Goal: Transaction & Acquisition: Purchase product/service

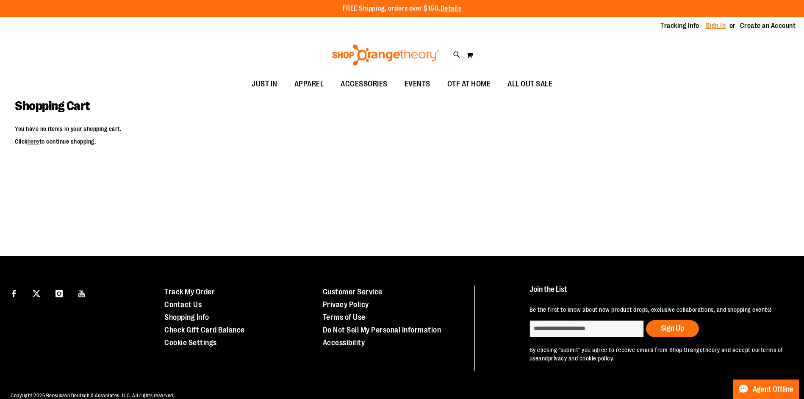
type input "**********"
click at [705, 25] on link "Sign In" at bounding box center [715, 25] width 20 height 9
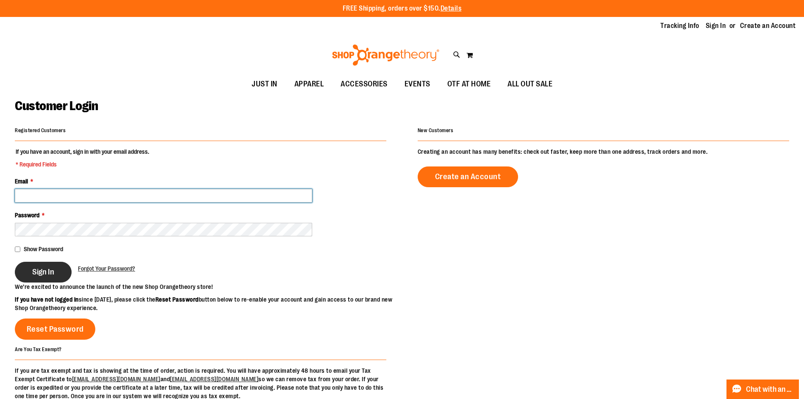
type input "**********"
click at [35, 280] on button "Sign In" at bounding box center [43, 272] width 57 height 21
click at [35, 280] on div "Sign In" at bounding box center [46, 272] width 63 height 21
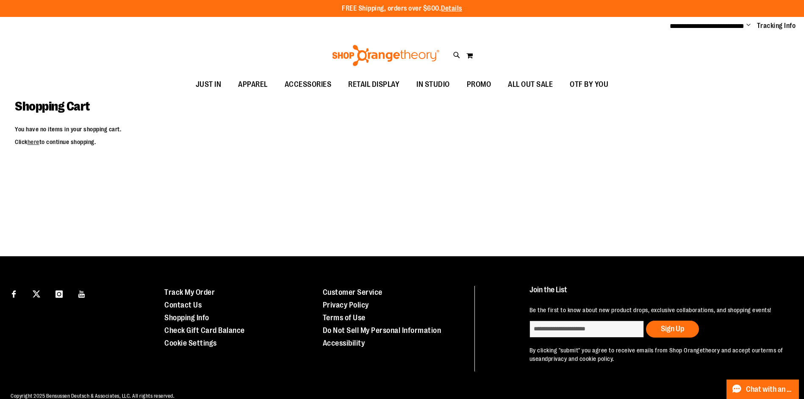
type input "**********"
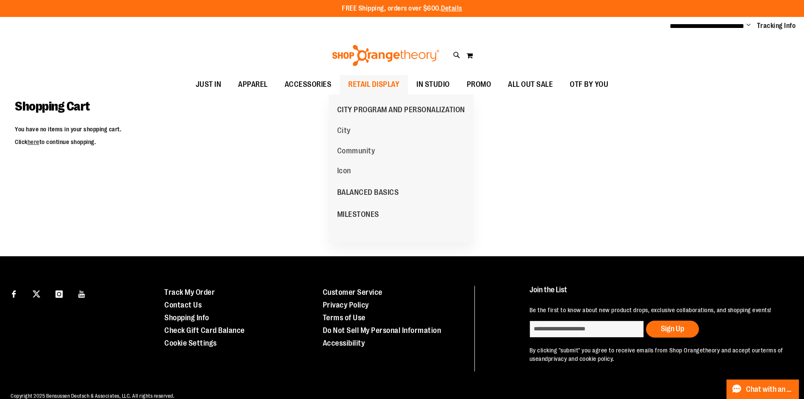
click at [367, 84] on span "RETAIL DISPLAY" at bounding box center [373, 84] width 51 height 19
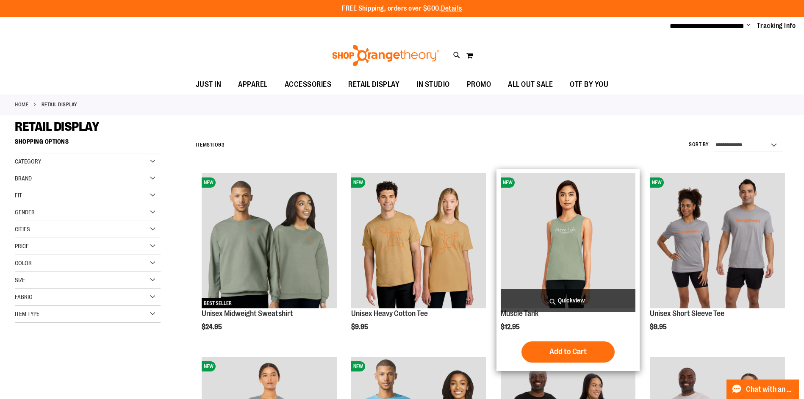
type input "**********"
click at [561, 219] on img "product" at bounding box center [567, 240] width 135 height 135
click at [572, 287] on img "product" at bounding box center [567, 240] width 135 height 135
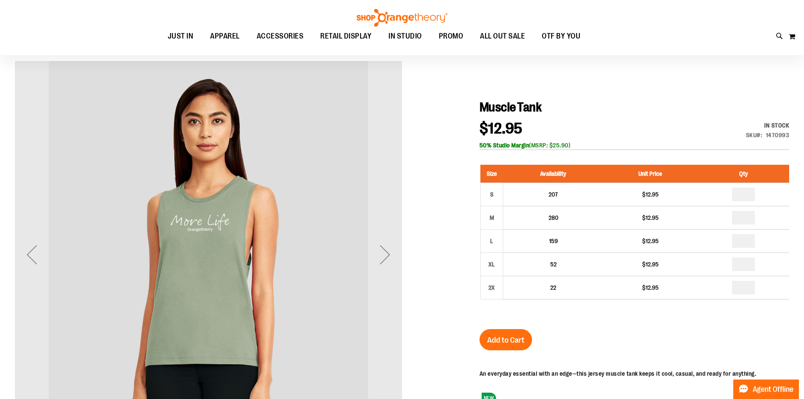
scroll to position [127, 0]
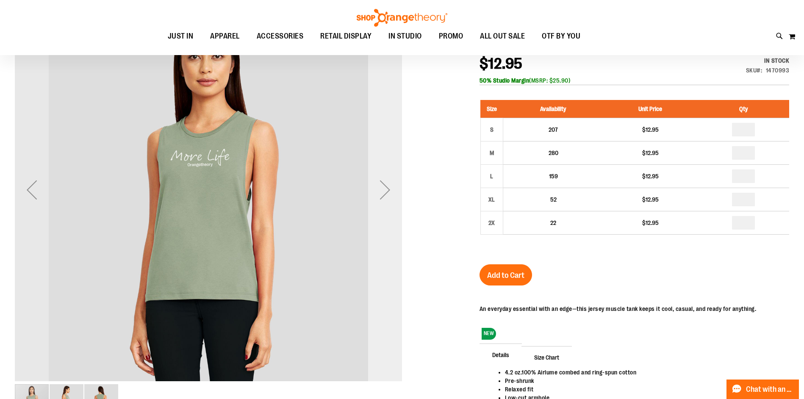
type input "**********"
click at [395, 175] on div "Next" at bounding box center [385, 190] width 34 height 34
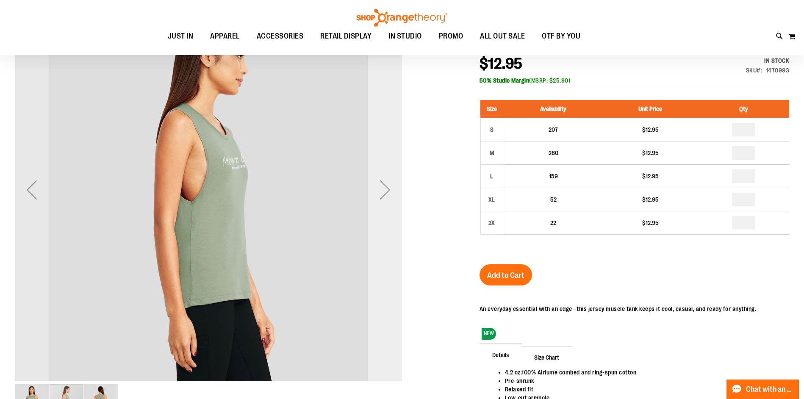
click at [393, 180] on div "Next" at bounding box center [385, 190] width 34 height 34
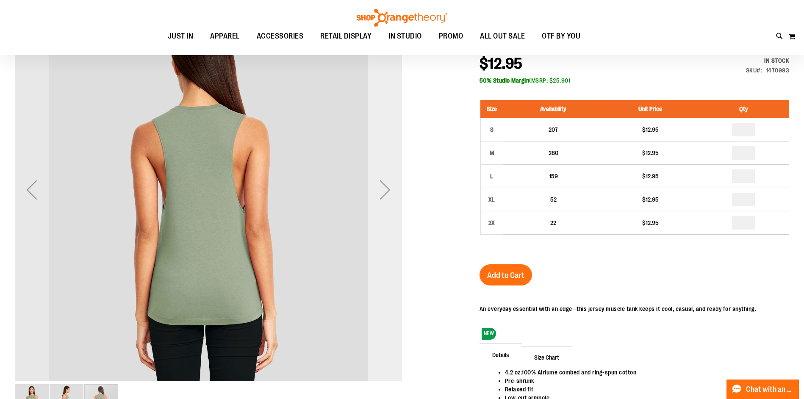
click at [393, 180] on div "Next" at bounding box center [385, 190] width 34 height 34
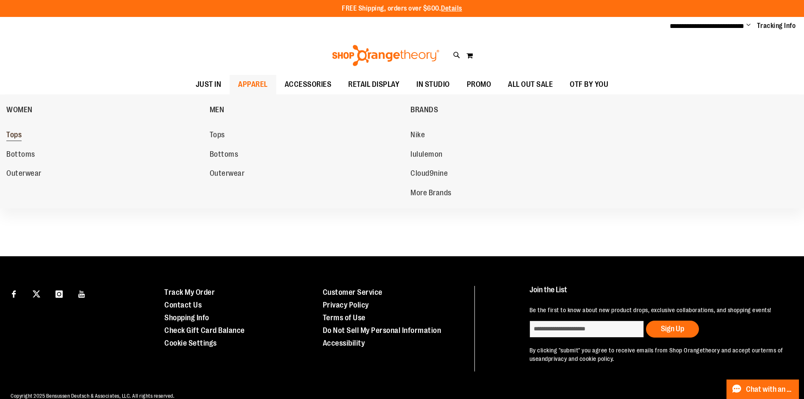
type input "**********"
click at [9, 132] on span "Tops" at bounding box center [13, 135] width 15 height 11
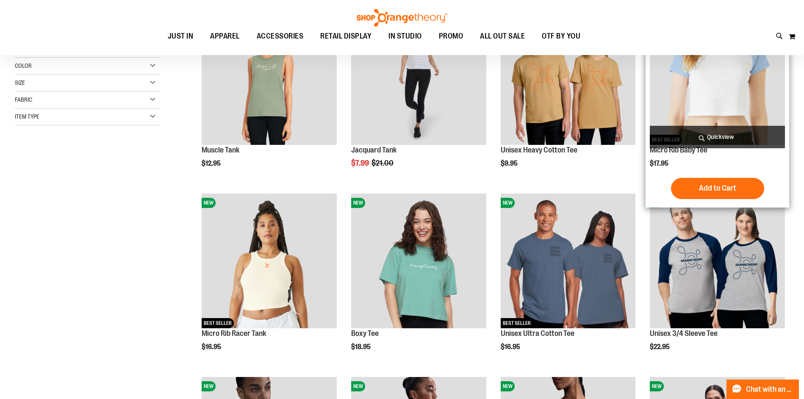
scroll to position [211, 0]
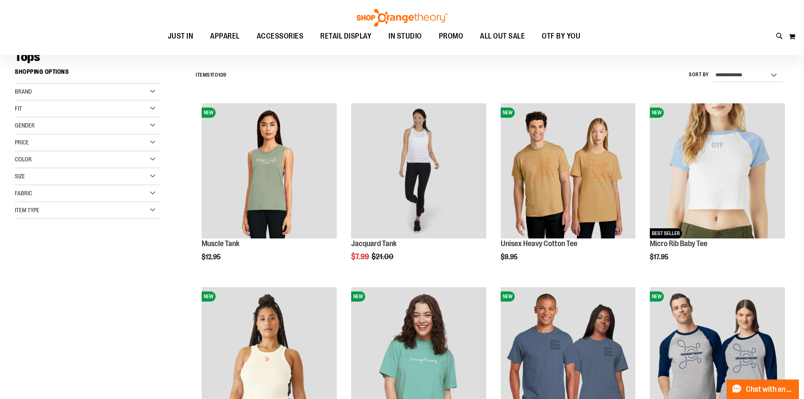
scroll to position [84, 0]
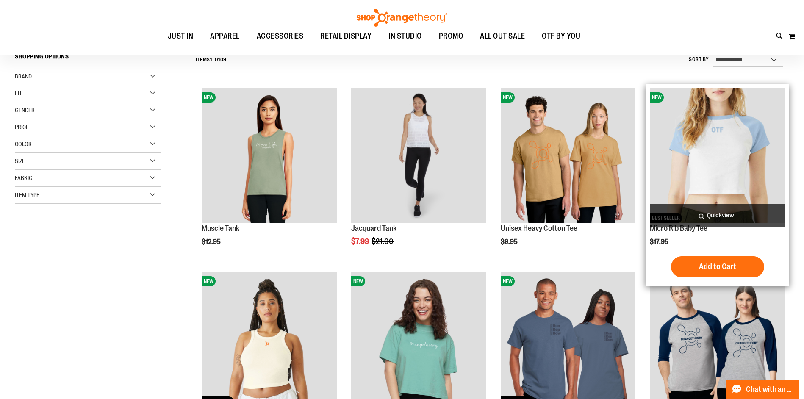
type input "**********"
click at [730, 182] on img "product" at bounding box center [717, 155] width 135 height 135
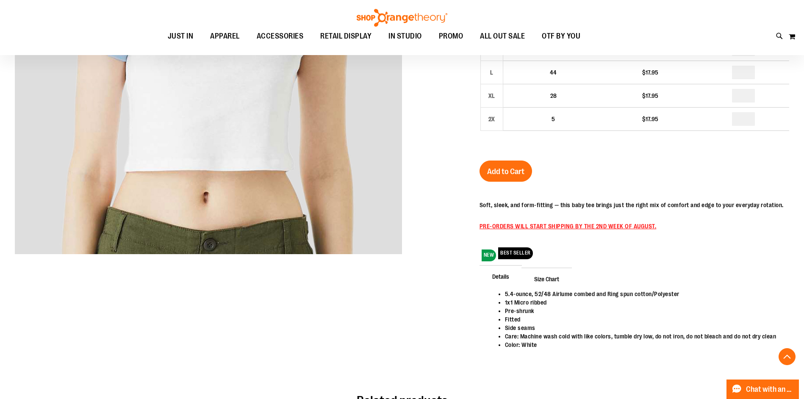
scroll to position [42, 0]
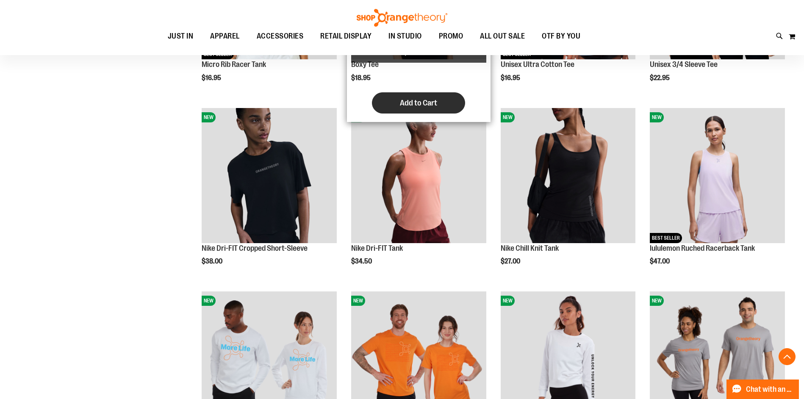
scroll to position [338, 0]
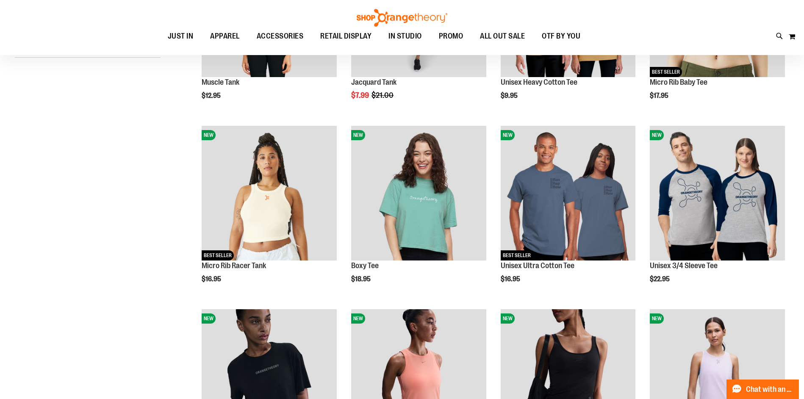
scroll to position [127, 0]
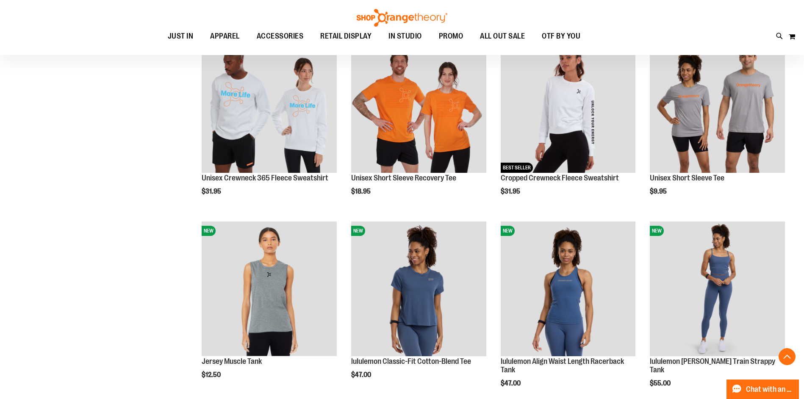
scroll to position [592, 0]
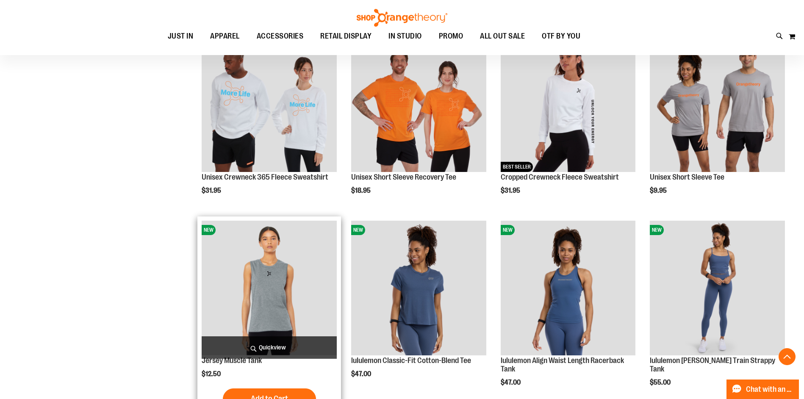
type input "**********"
click at [254, 304] on img "product" at bounding box center [269, 288] width 135 height 135
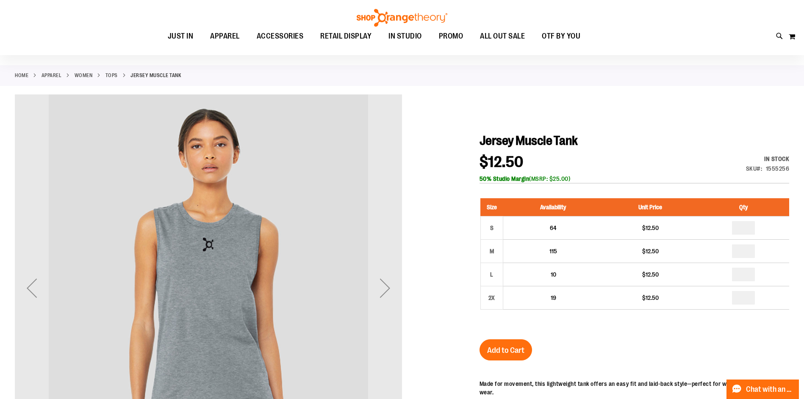
scroll to position [84, 0]
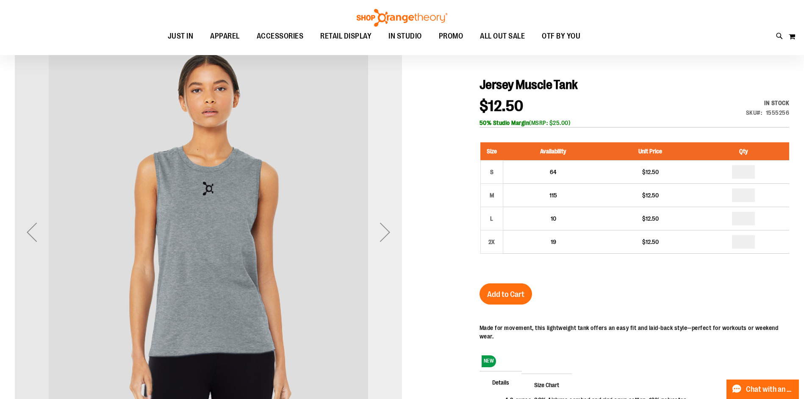
type input "**********"
click at [386, 232] on div "Next" at bounding box center [385, 232] width 34 height 34
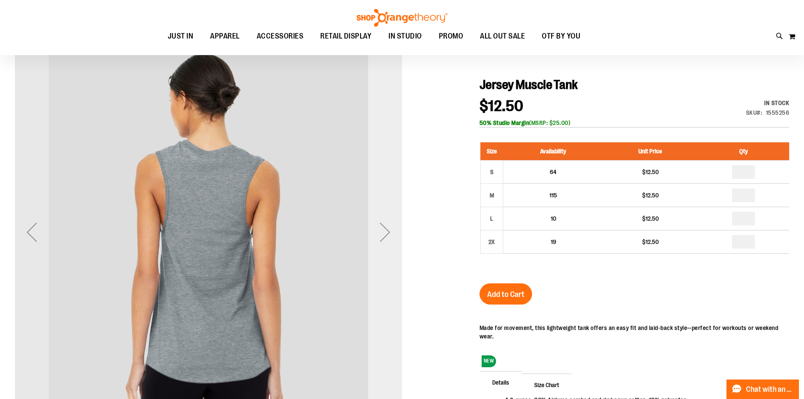
click at [386, 232] on div "Next" at bounding box center [385, 232] width 34 height 34
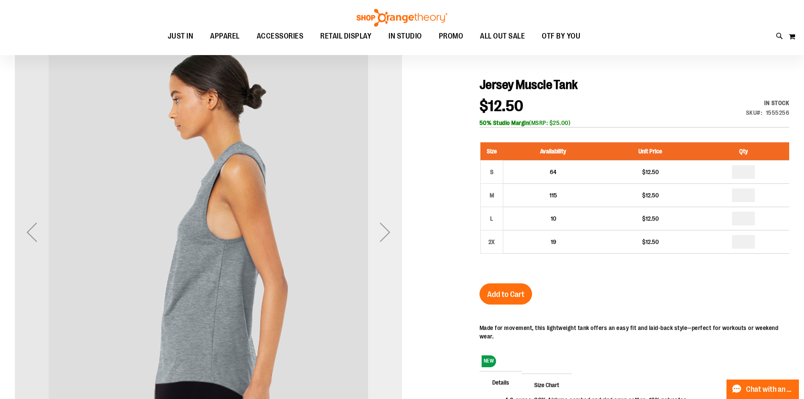
click at [386, 232] on div "Next" at bounding box center [385, 232] width 34 height 34
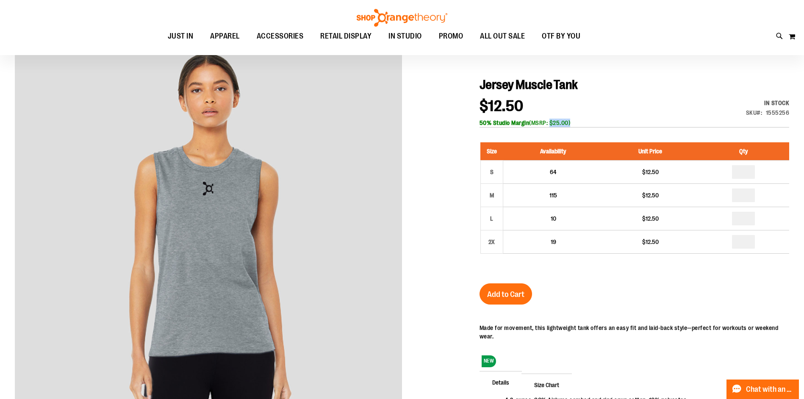
drag, startPoint x: 561, startPoint y: 123, endPoint x: 581, endPoint y: 120, distance: 21.0
click at [581, 120] on div "50% Studio Margin (MSRP: $25.00)" at bounding box center [634, 123] width 310 height 8
click at [601, 118] on div "$12.50 In stock Only %1 left SKU 1555256 50% Studio Margin (MSRP: $25.00)" at bounding box center [634, 113] width 310 height 29
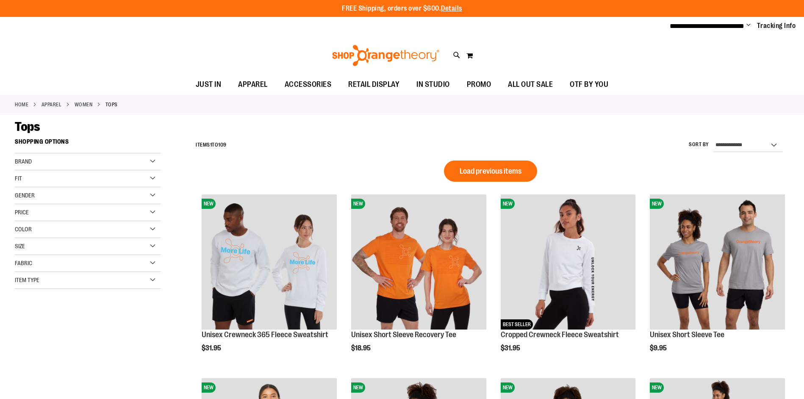
scroll to position [524, 0]
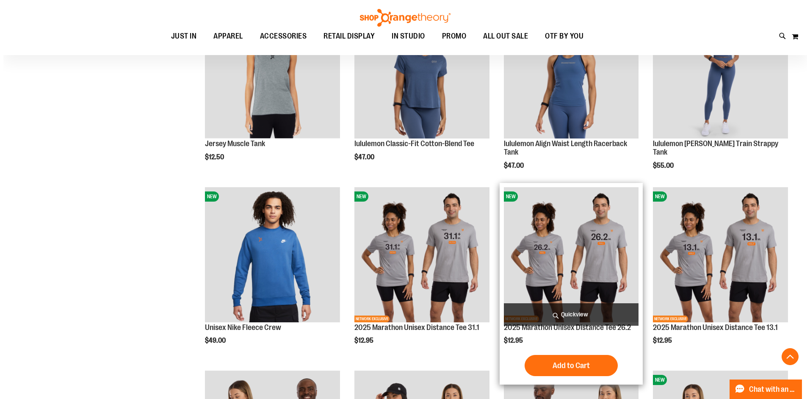
scroll to position [439, 0]
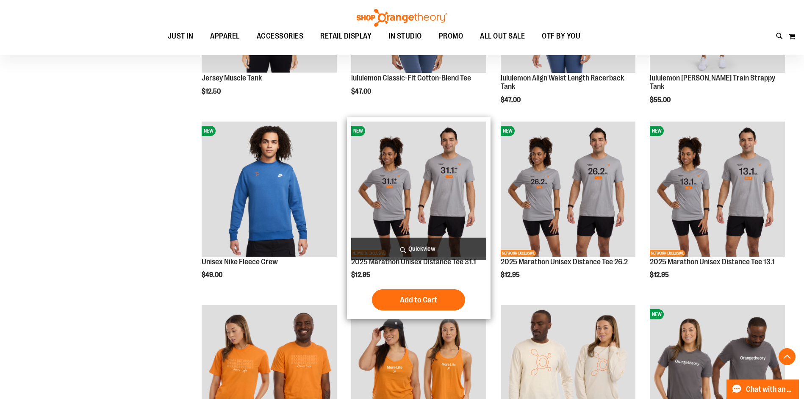
type input "**********"
click at [436, 243] on span "Quickview" at bounding box center [418, 249] width 135 height 22
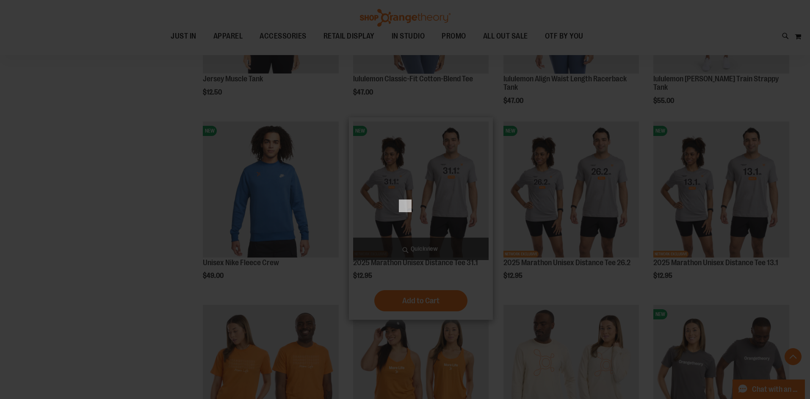
scroll to position [0, 0]
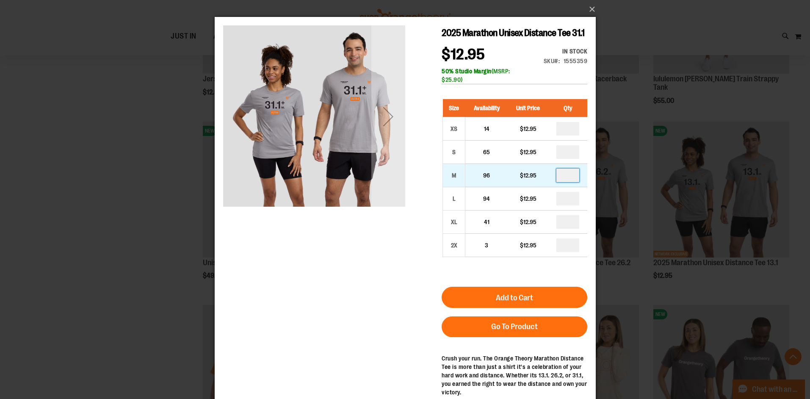
drag, startPoint x: 577, startPoint y: 190, endPoint x: 567, endPoint y: 190, distance: 10.2
click at [567, 182] on input "number" at bounding box center [567, 176] width 23 height 14
type input "*"
click at [393, 227] on div "2025 Marathon Unisex Distance Tee 31.1 $12.95 In stock Only %1 left SKU 1555359…" at bounding box center [405, 229] width 364 height 408
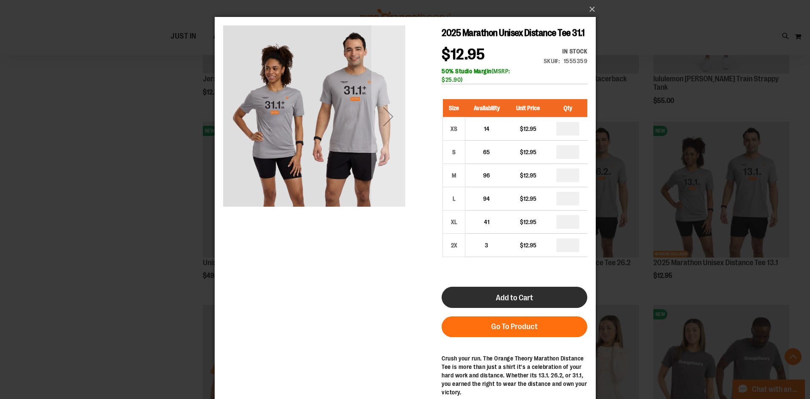
click at [503, 302] on span "Add to Cart" at bounding box center [513, 297] width 37 height 9
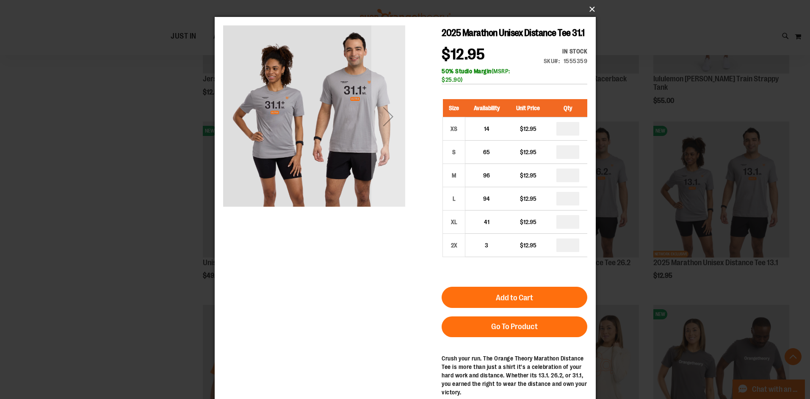
click at [589, 8] on button "×" at bounding box center [407, 9] width 381 height 19
click at [593, 8] on button "×" at bounding box center [407, 9] width 381 height 19
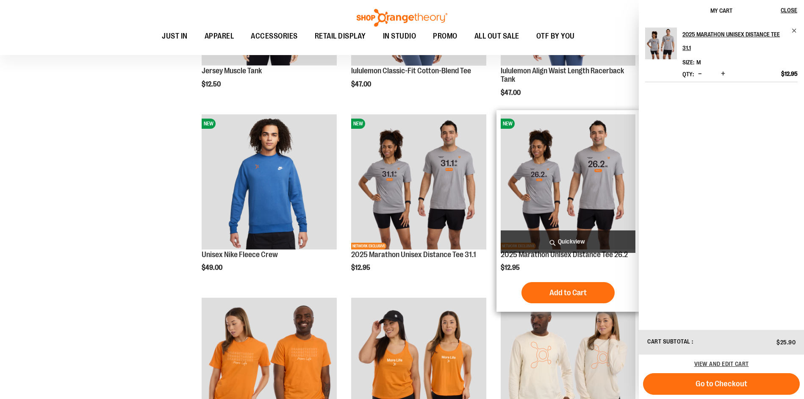
scroll to position [466, 0]
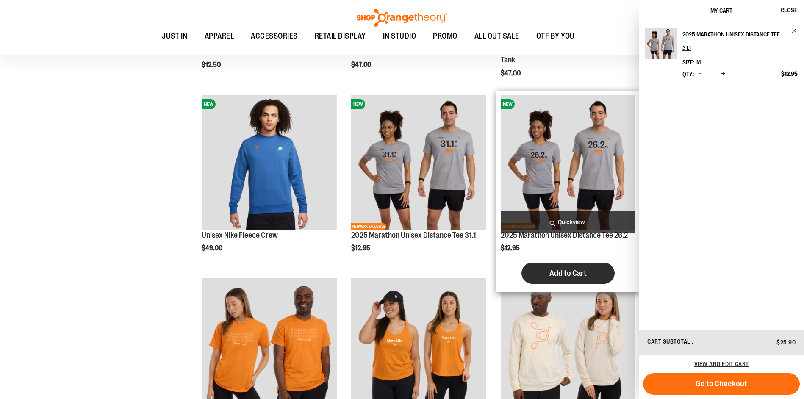
click at [569, 278] on span "Add to Cart" at bounding box center [567, 272] width 37 height 9
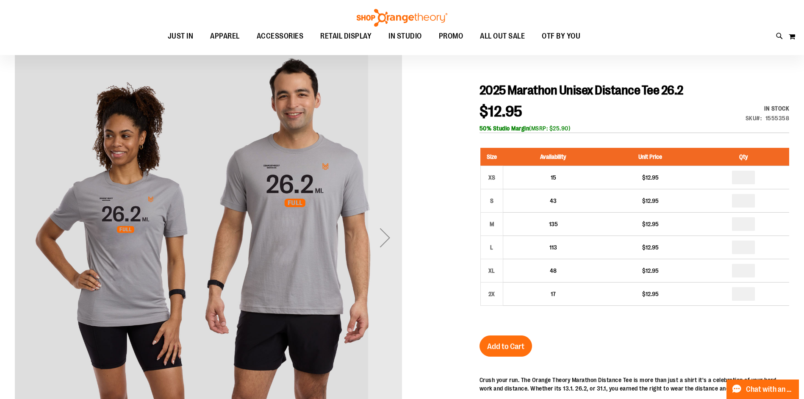
scroll to position [84, 0]
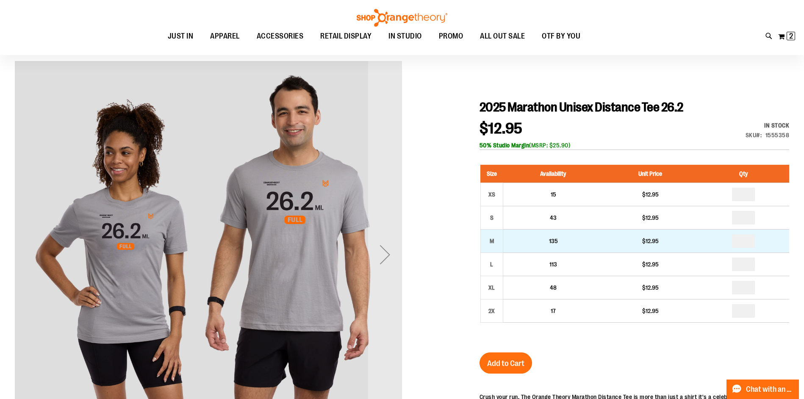
type input "**********"
drag, startPoint x: 752, startPoint y: 240, endPoint x: 744, endPoint y: 242, distance: 8.8
click at [744, 242] on input "number" at bounding box center [743, 241] width 23 height 14
type input "*"
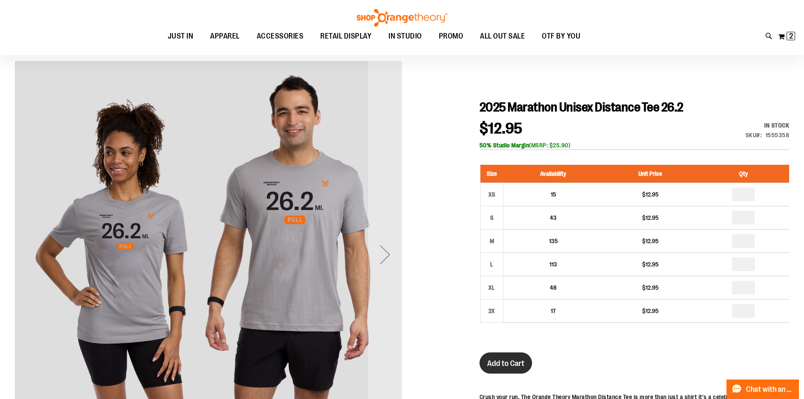
click at [501, 359] on span "Add to Cart" at bounding box center [505, 363] width 37 height 9
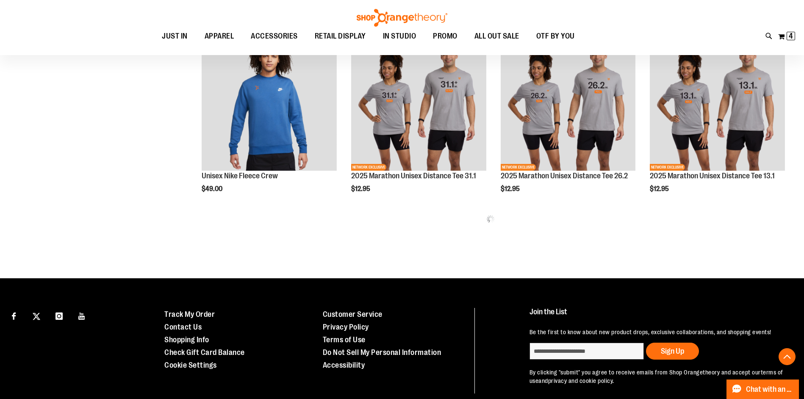
scroll to position [329, 0]
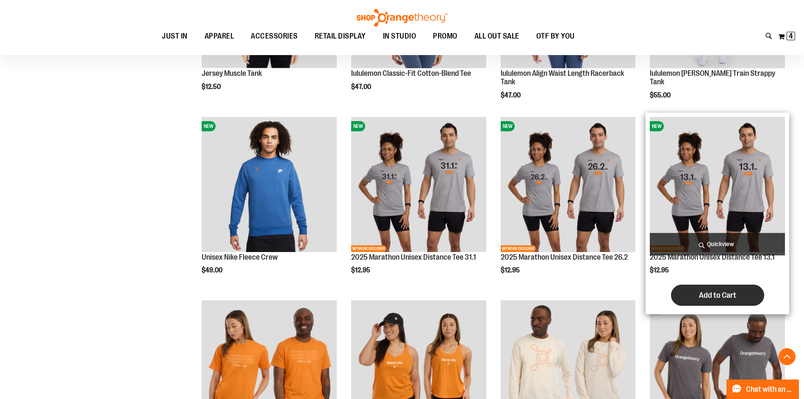
type input "**********"
click at [705, 297] on button "Add to Cart" at bounding box center [717, 295] width 93 height 21
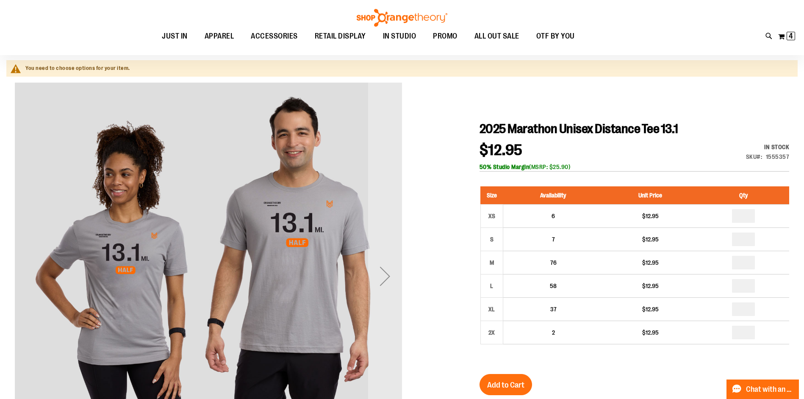
scroll to position [84, 0]
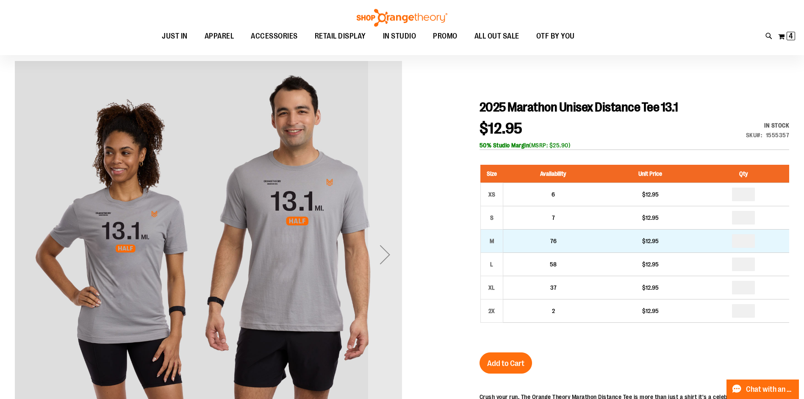
type input "**********"
drag, startPoint x: 750, startPoint y: 241, endPoint x: 741, endPoint y: 244, distance: 10.3
click at [741, 244] on input "number" at bounding box center [743, 241] width 23 height 14
type input "*"
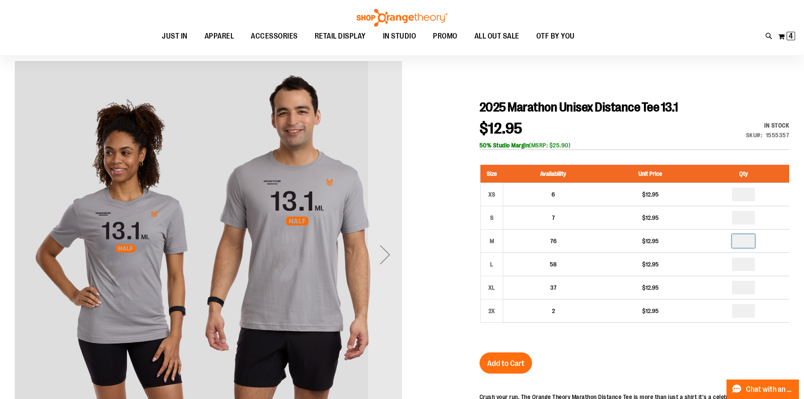
click at [675, 137] on div "$12.95 In stock Only %1 left SKU 1555357 50% Studio Margin (MSRP: $25.90)" at bounding box center [634, 135] width 310 height 29
click at [498, 365] on span "Add to Cart" at bounding box center [505, 363] width 37 height 9
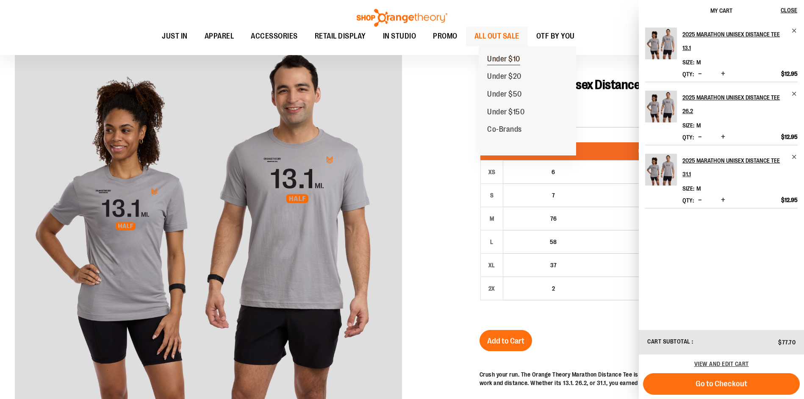
click at [513, 58] on span "Under $10" at bounding box center [503, 60] width 33 height 11
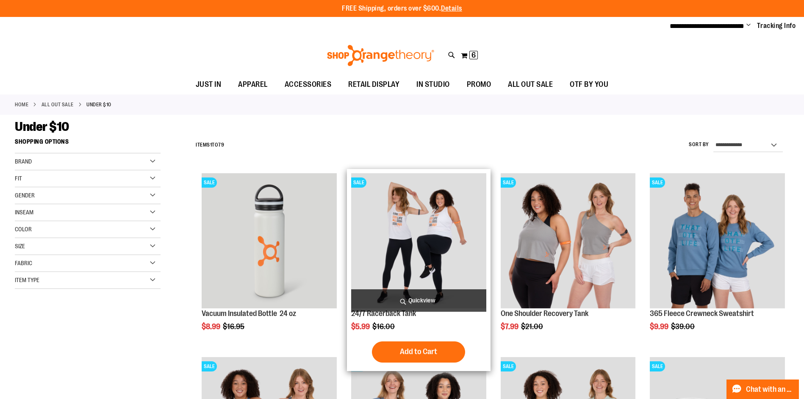
type input "**********"
click at [445, 300] on span "Quickview" at bounding box center [418, 300] width 135 height 22
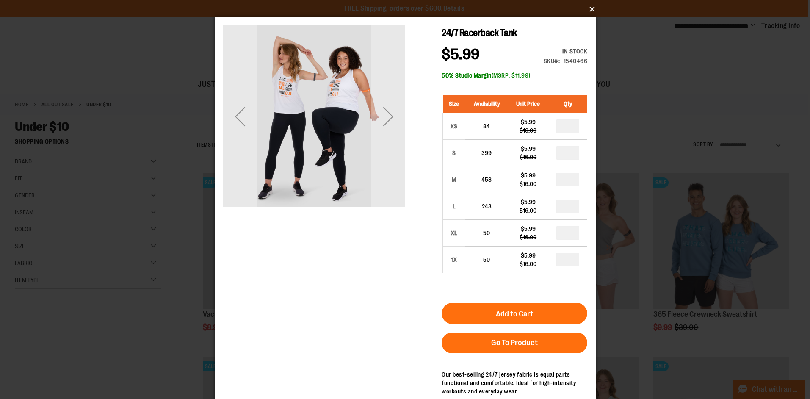
click at [584, 11] on button "×" at bounding box center [407, 9] width 381 height 19
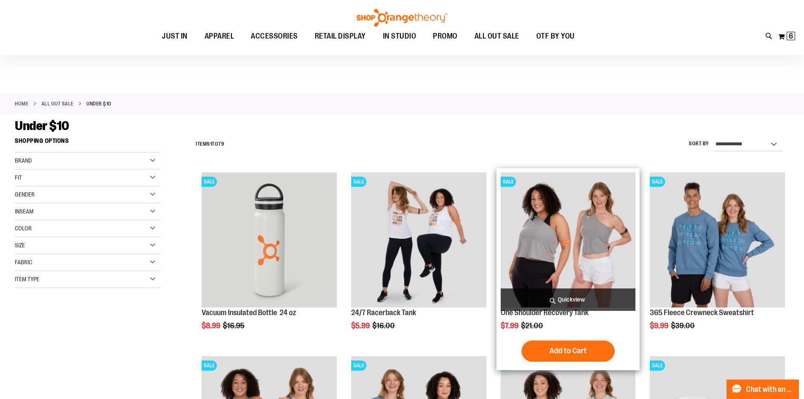
scroll to position [169, 0]
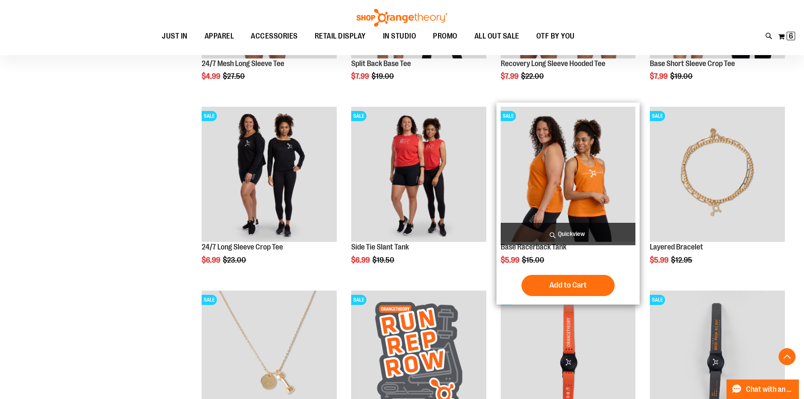
scroll to position [635, 0]
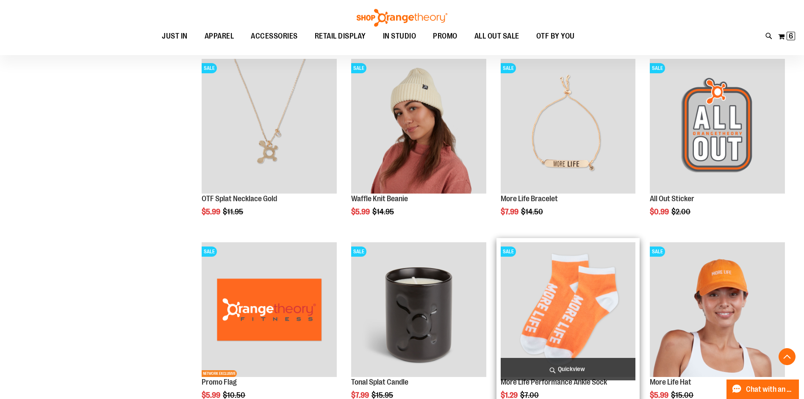
scroll to position [1397, 0]
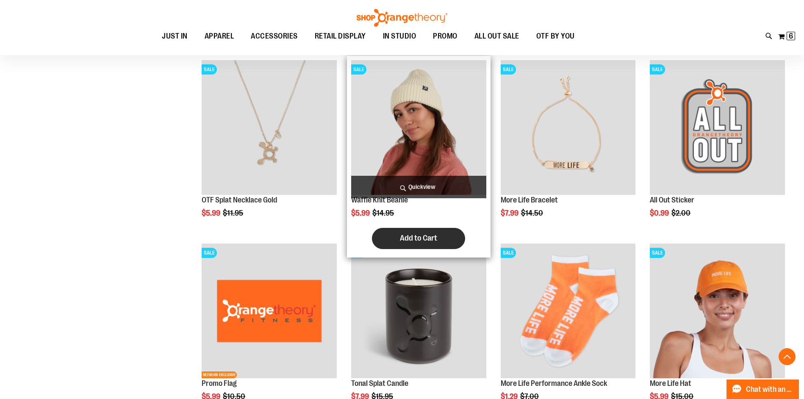
click at [410, 236] on span "Add to Cart" at bounding box center [418, 237] width 37 height 9
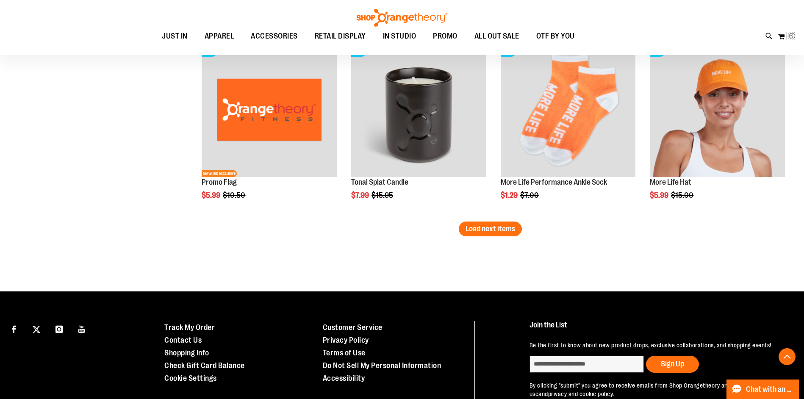
scroll to position [1609, 0]
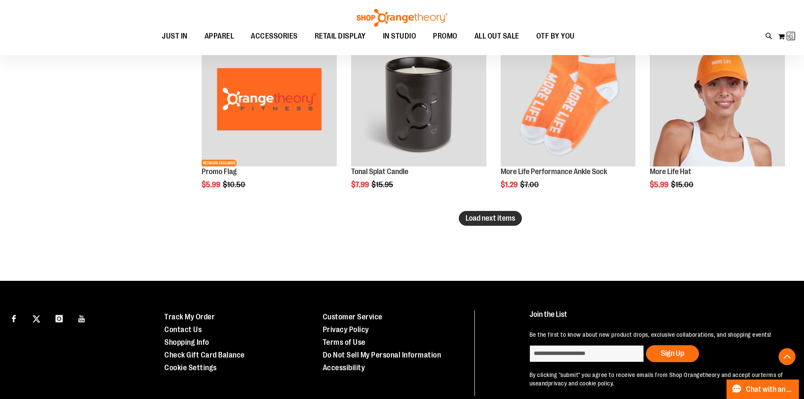
click at [495, 217] on span "Load next items" at bounding box center [490, 218] width 50 height 8
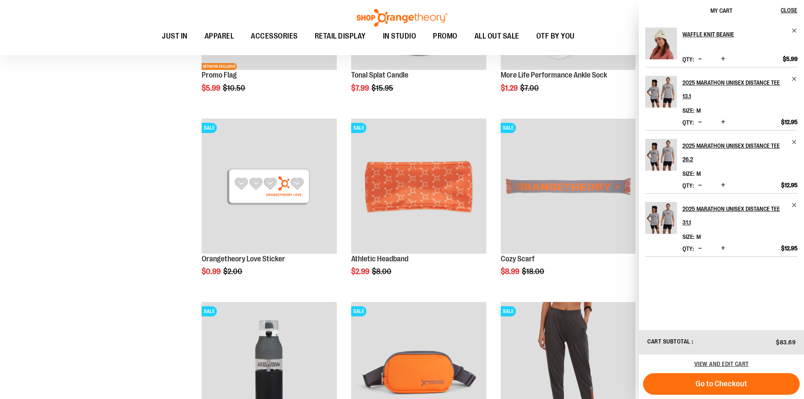
scroll to position [1736, 0]
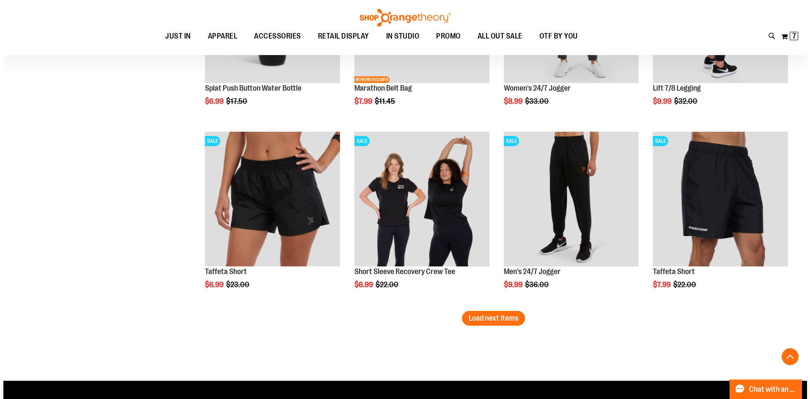
scroll to position [2074, 0]
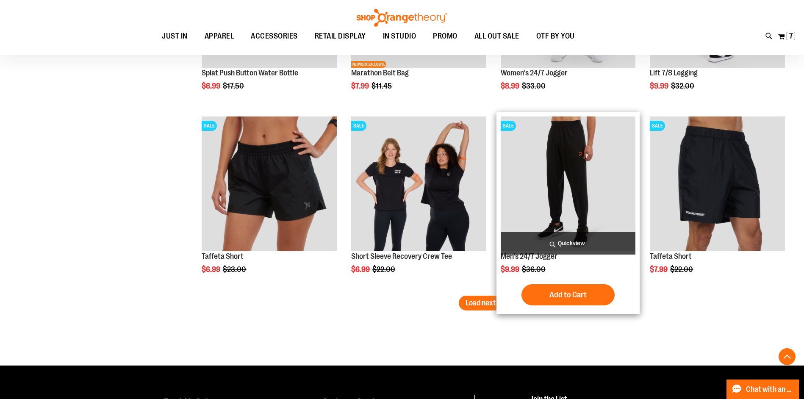
click at [556, 245] on span "Quickview" at bounding box center [567, 243] width 135 height 22
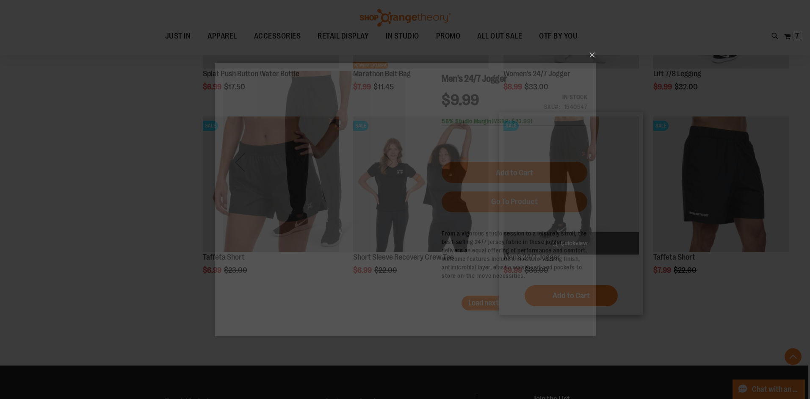
scroll to position [0, 0]
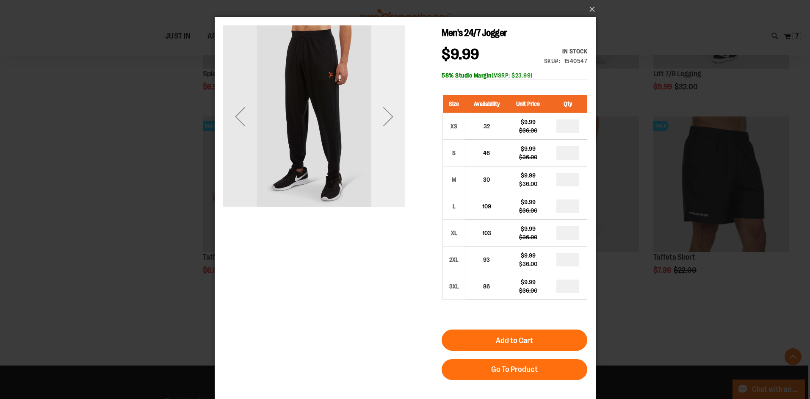
click at [383, 119] on div "Next" at bounding box center [388, 117] width 34 height 34
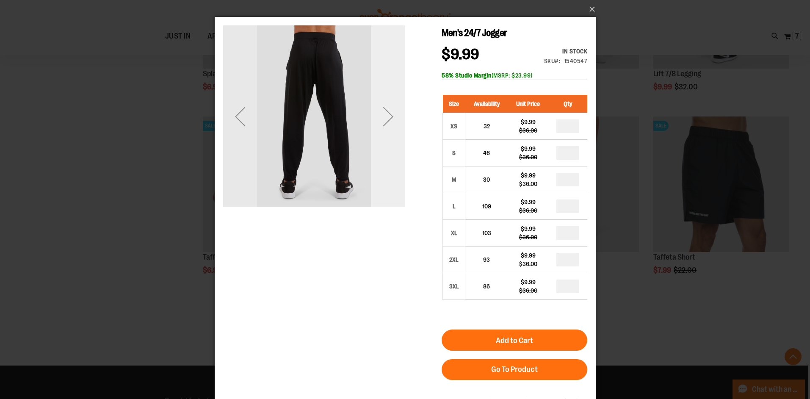
click at [383, 114] on div "Next" at bounding box center [388, 117] width 34 height 34
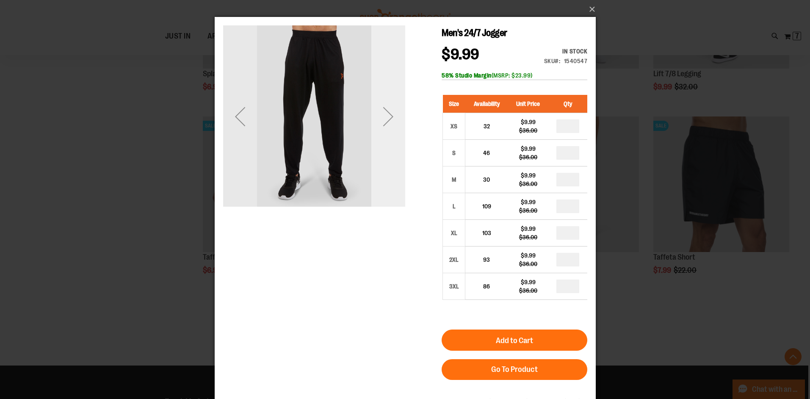
click at [379, 114] on div "Next" at bounding box center [388, 117] width 34 height 34
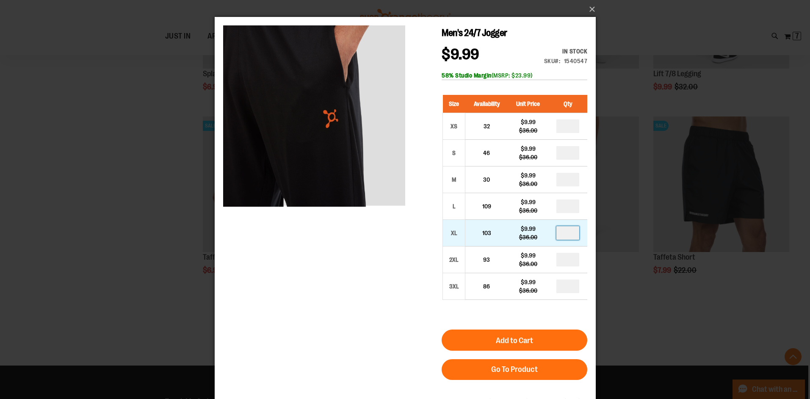
drag, startPoint x: 571, startPoint y: 234, endPoint x: 567, endPoint y: 238, distance: 5.4
click at [567, 238] on input "number" at bounding box center [567, 233] width 23 height 14
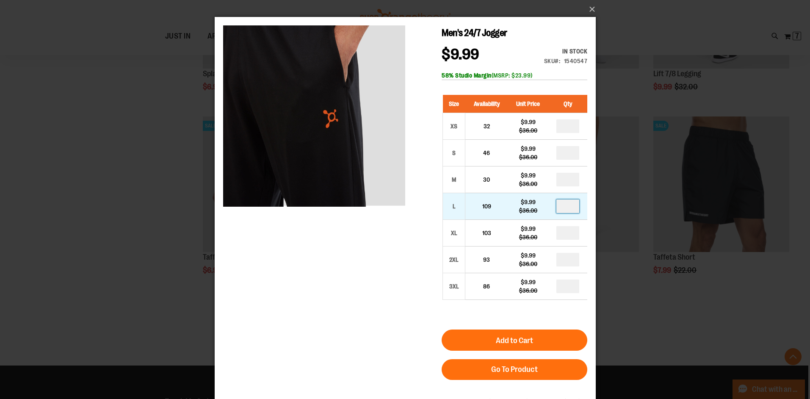
type input "*"
click at [574, 201] on input "number" at bounding box center [567, 206] width 23 height 14
type input "*"
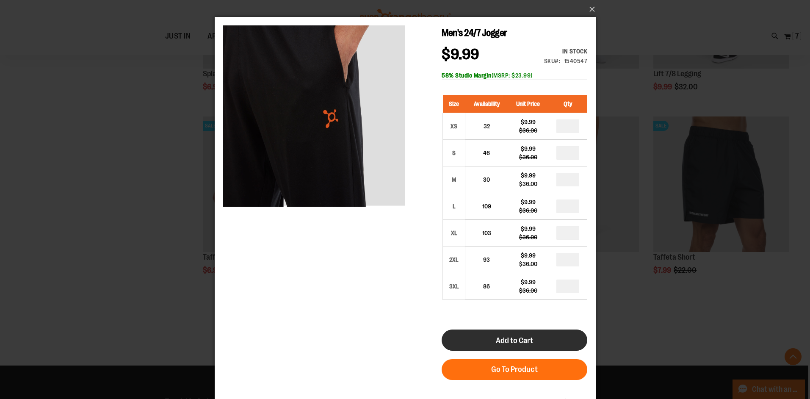
click at [512, 343] on span "Add to Cart" at bounding box center [513, 340] width 37 height 9
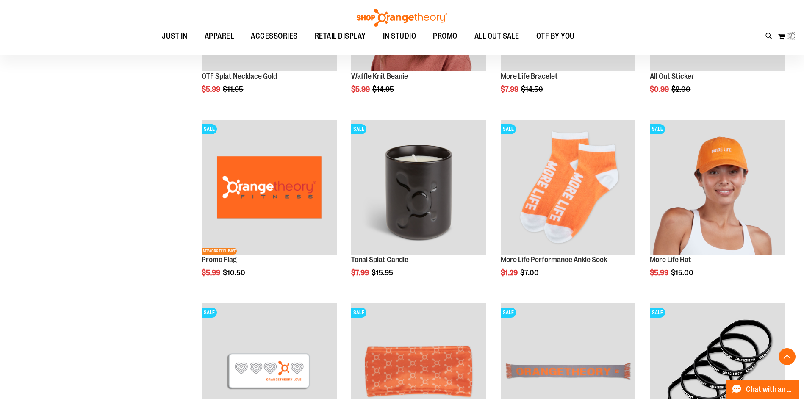
scroll to position [327, 0]
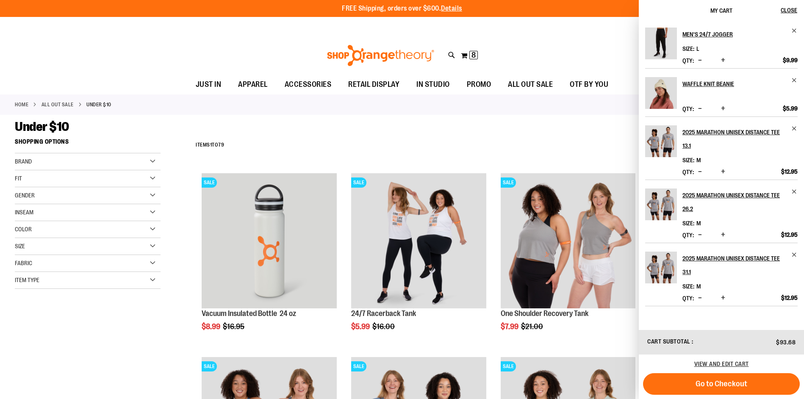
click at [458, 148] on div "**********" at bounding box center [489, 145] width 597 height 22
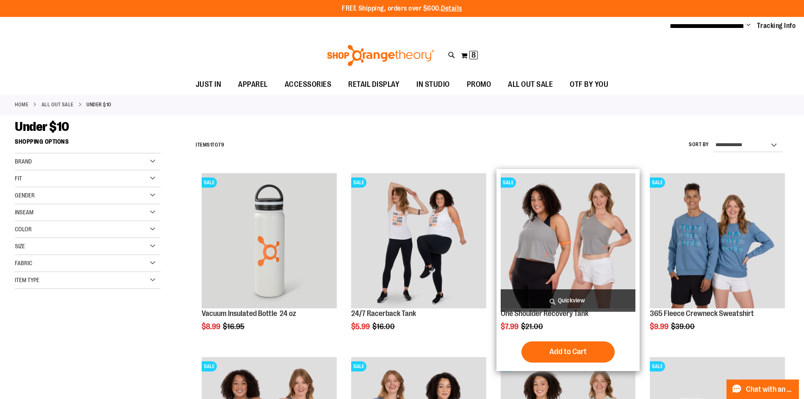
click at [583, 260] on img "product" at bounding box center [567, 240] width 135 height 135
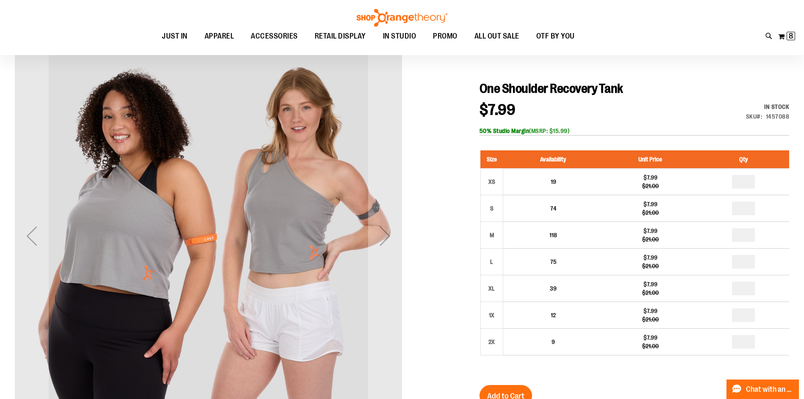
scroll to position [84, 0]
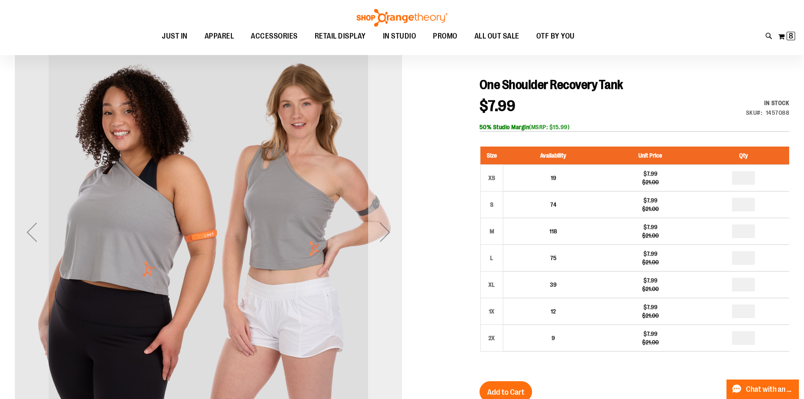
type input "**********"
click at [388, 228] on div "Next" at bounding box center [385, 232] width 34 height 34
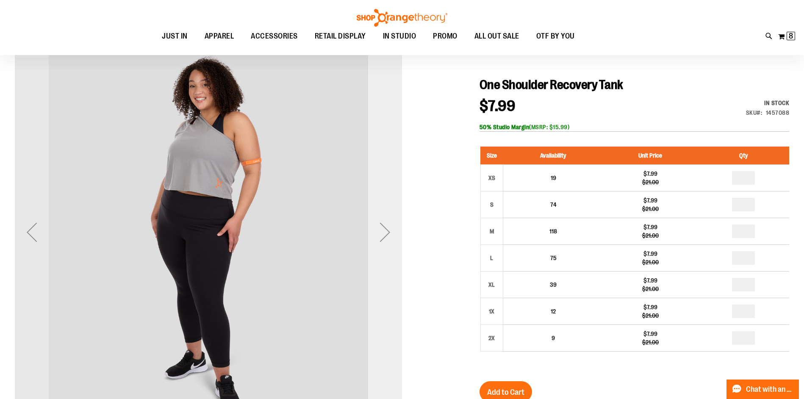
click at [388, 228] on div "Next" at bounding box center [385, 232] width 34 height 34
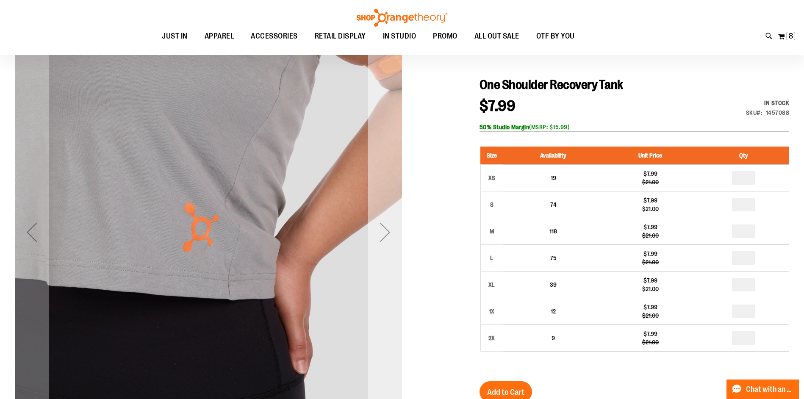
click at [383, 230] on div "Next" at bounding box center [385, 232] width 34 height 34
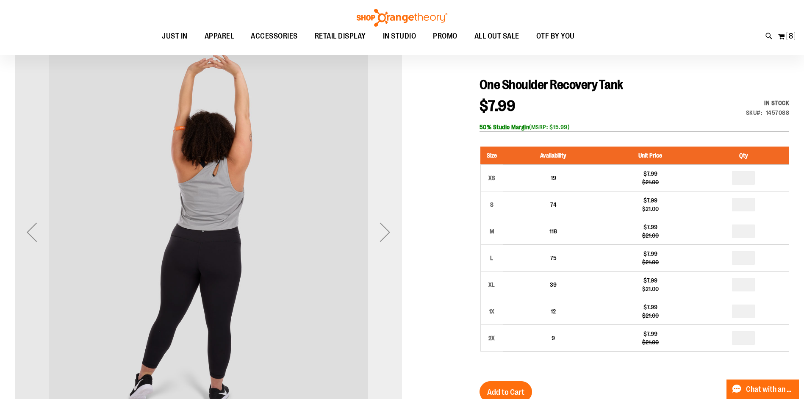
click at [383, 230] on div "Next" at bounding box center [385, 232] width 34 height 34
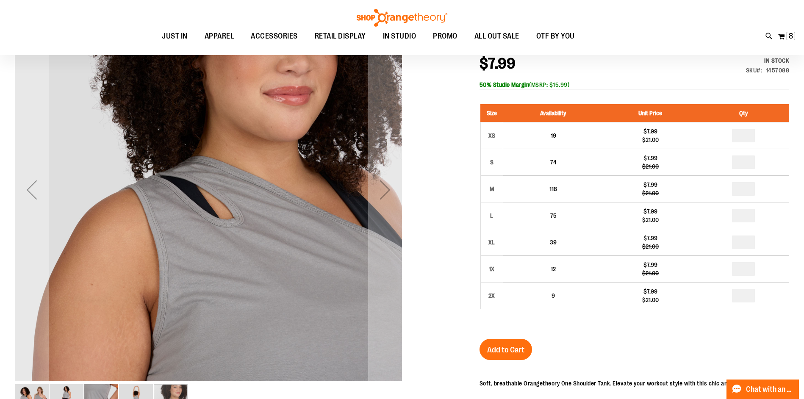
scroll to position [0, 0]
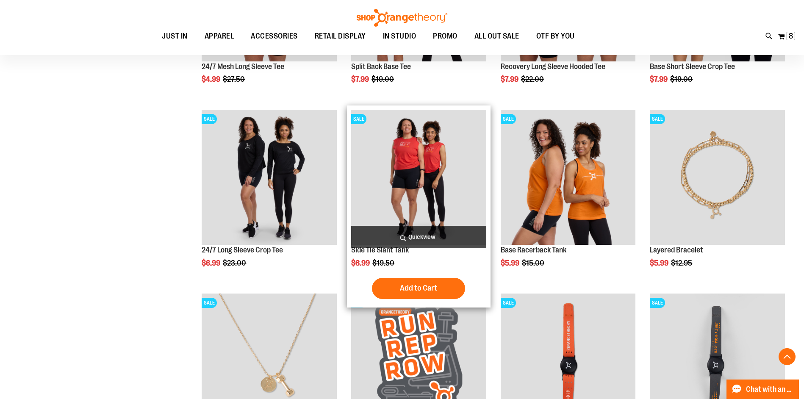
scroll to position [846, 0]
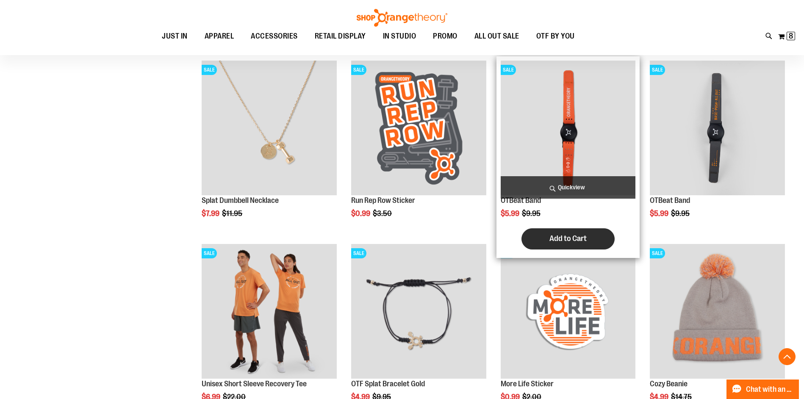
type input "**********"
click at [581, 233] on button "Add to Cart" at bounding box center [567, 238] width 93 height 21
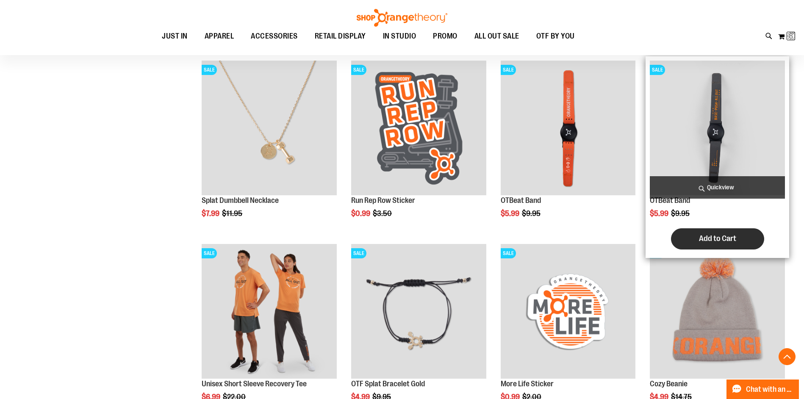
click at [684, 239] on button "Add to Cart" at bounding box center [717, 238] width 93 height 21
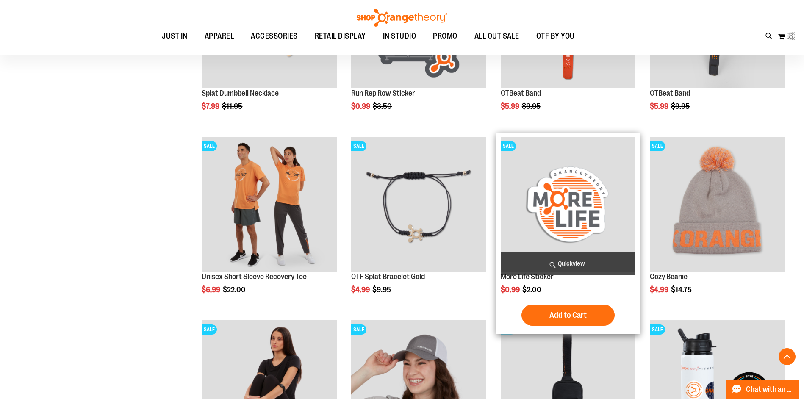
scroll to position [1142, 0]
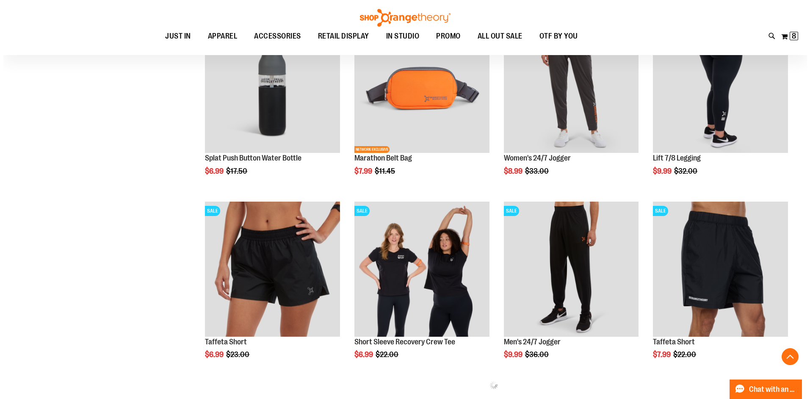
scroll to position [1166, 0]
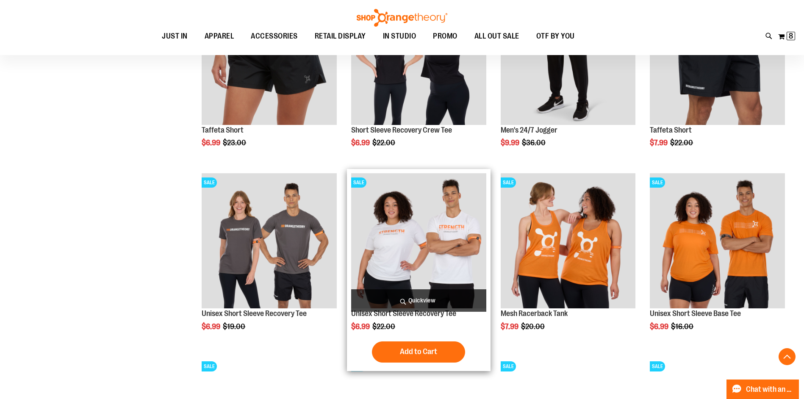
type input "**********"
click at [442, 293] on span "Quickview" at bounding box center [418, 300] width 135 height 22
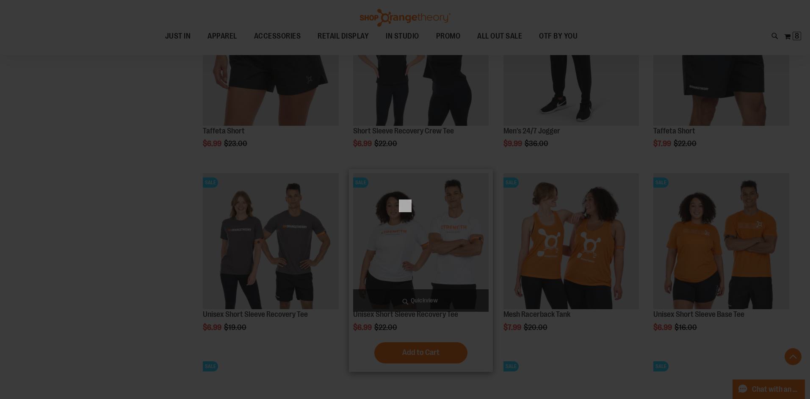
scroll to position [0, 0]
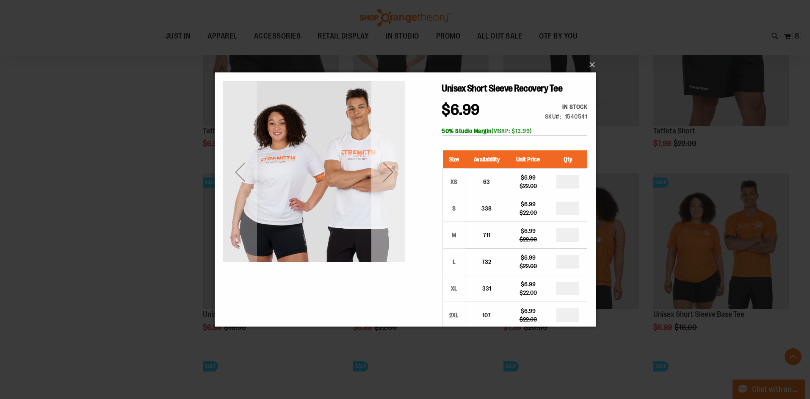
click at [382, 189] on div "Next" at bounding box center [388, 172] width 34 height 182
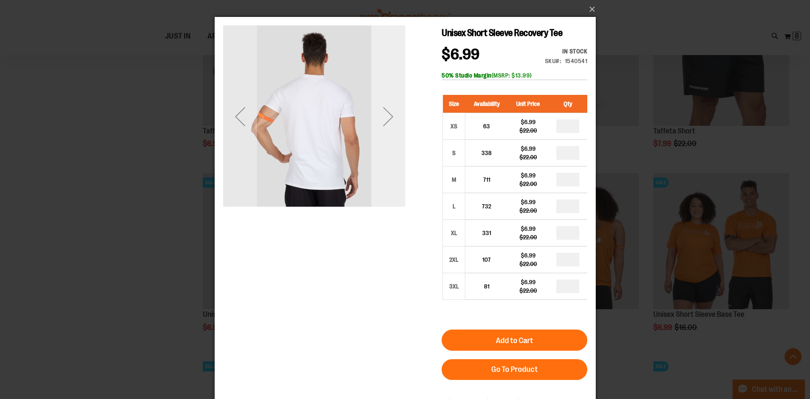
click at [388, 122] on div "Next" at bounding box center [388, 117] width 34 height 34
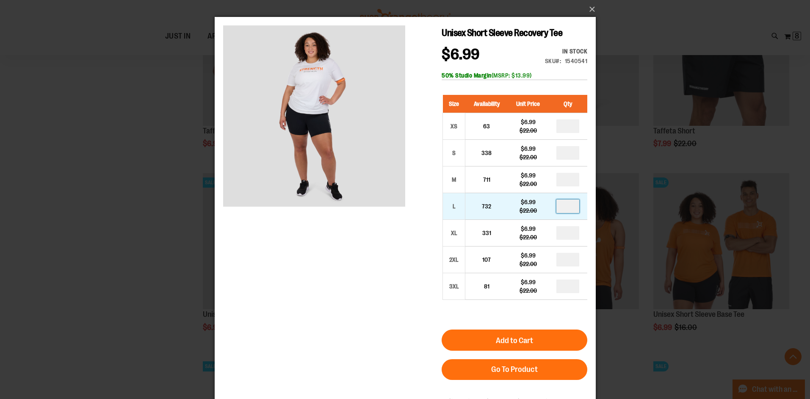
drag, startPoint x: 573, startPoint y: 205, endPoint x: 561, endPoint y: 209, distance: 12.5
click at [561, 209] on input "number" at bounding box center [567, 206] width 23 height 14
type input "*"
click at [543, 328] on form "Size Availability Unit Price Qty XS 63 $6.99 $22.00 * S 338 * M" at bounding box center [514, 232] width 146 height 293
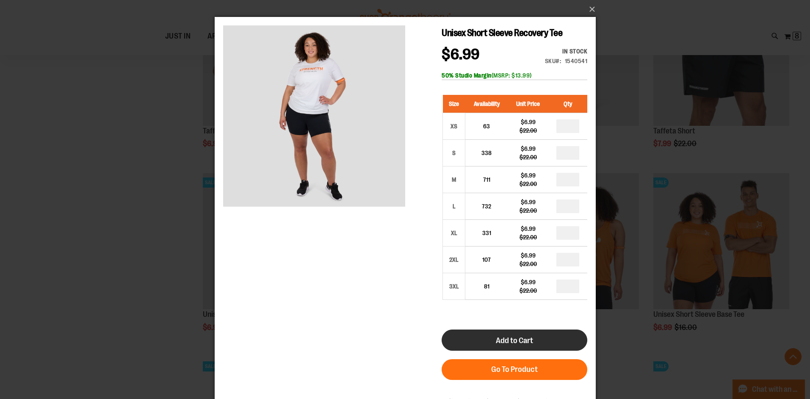
click at [552, 344] on button "Add to Cart" at bounding box center [514, 339] width 146 height 21
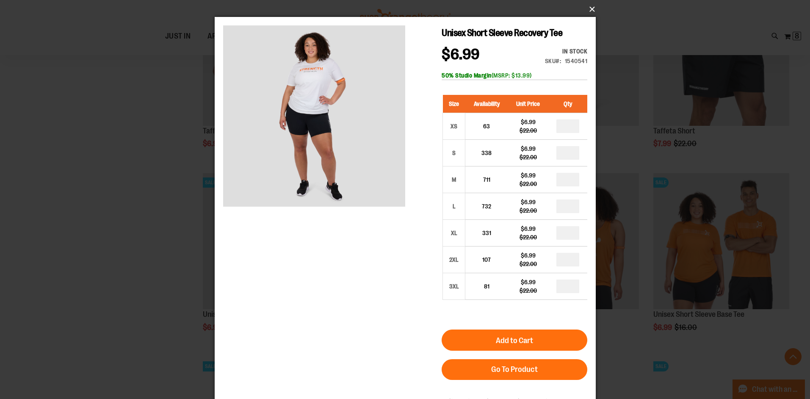
click at [589, 8] on button "×" at bounding box center [407, 9] width 381 height 19
click at [617, 7] on div "×" at bounding box center [405, 199] width 810 height 399
click at [585, 5] on button "×" at bounding box center [407, 9] width 381 height 19
click at [198, 156] on div "×" at bounding box center [405, 199] width 810 height 399
click at [170, 151] on div "×" at bounding box center [405, 199] width 810 height 399
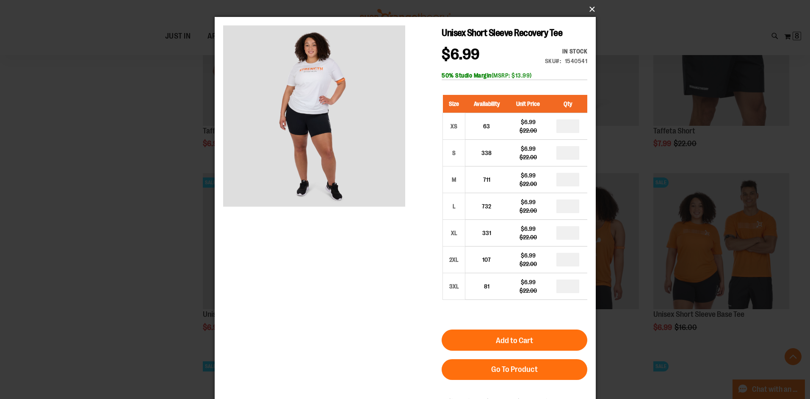
click at [589, 5] on button "×" at bounding box center [407, 9] width 381 height 19
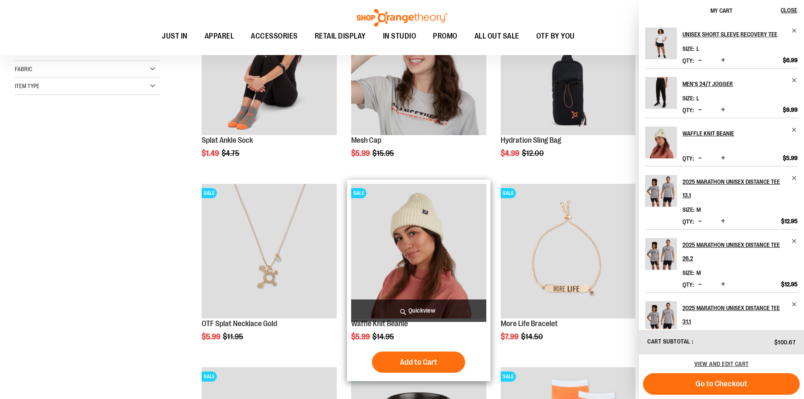
scroll to position [127, 0]
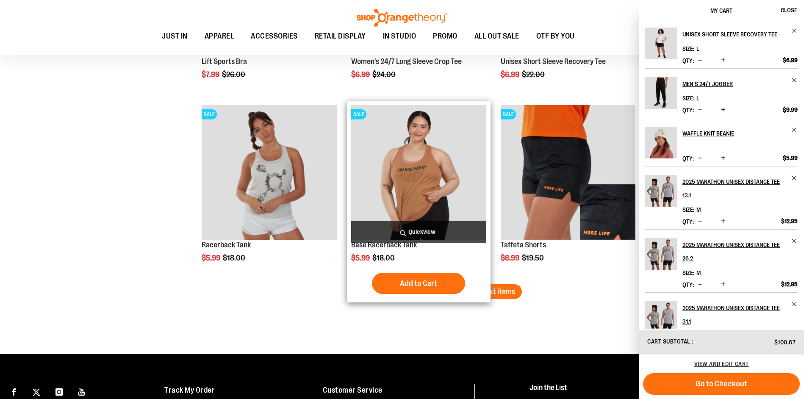
scroll to position [1609, 0]
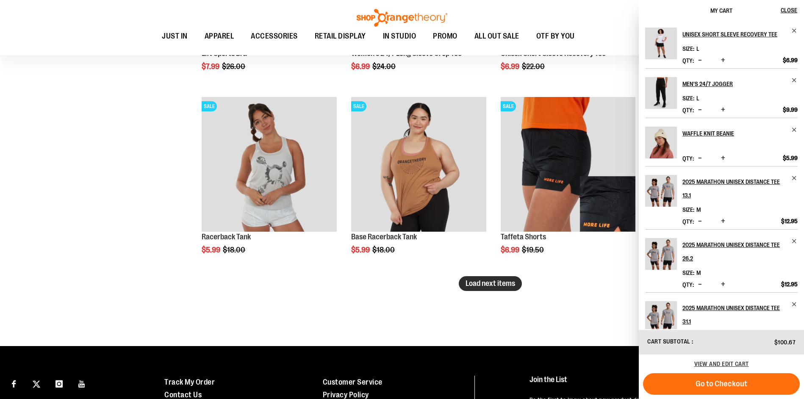
click at [495, 284] on span "Load next items" at bounding box center [490, 283] width 50 height 8
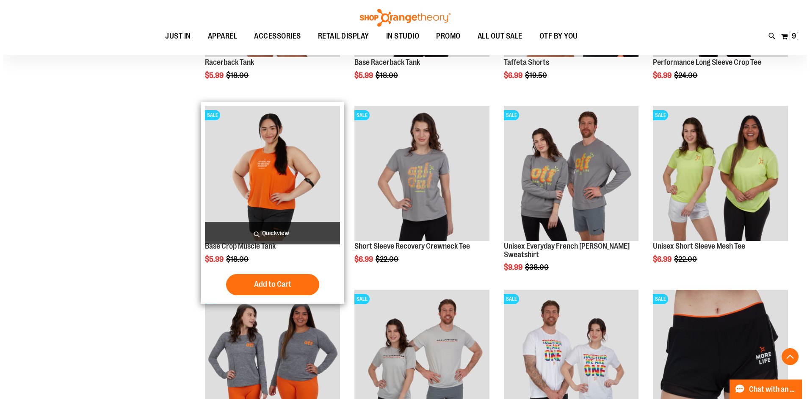
scroll to position [1778, 0]
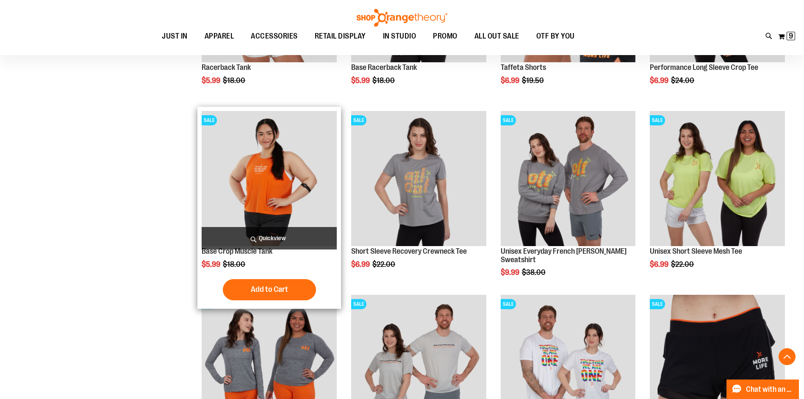
click at [244, 237] on span "Quickview" at bounding box center [269, 238] width 135 height 22
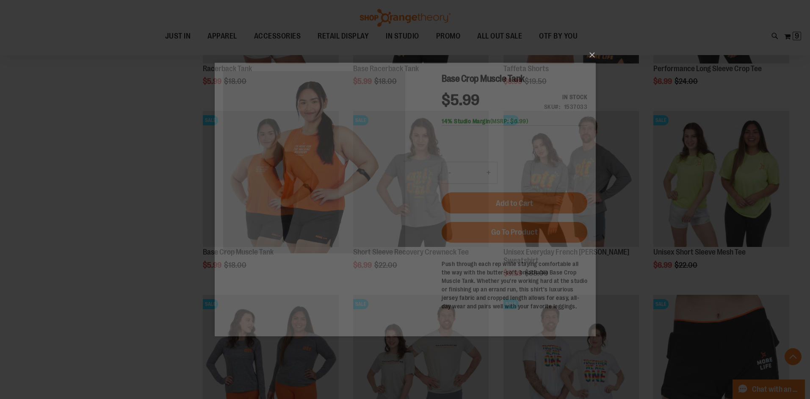
scroll to position [0, 0]
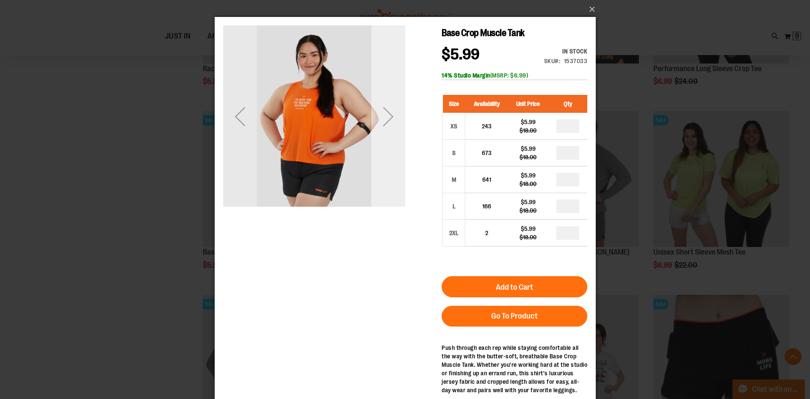
click at [395, 120] on div "Next" at bounding box center [388, 117] width 34 height 34
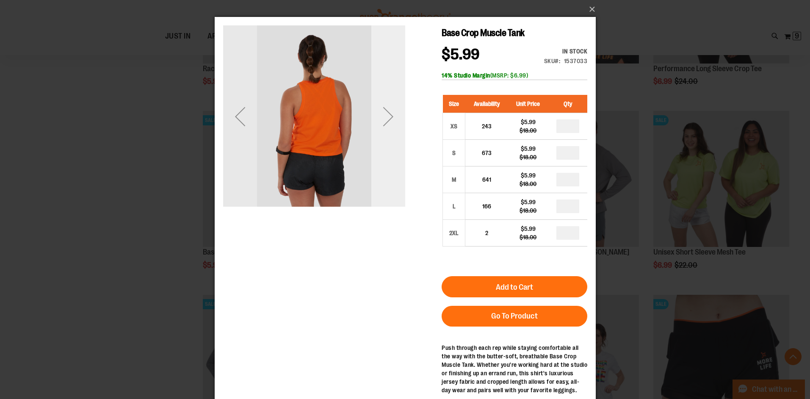
click at [395, 120] on div "Next" at bounding box center [388, 117] width 34 height 34
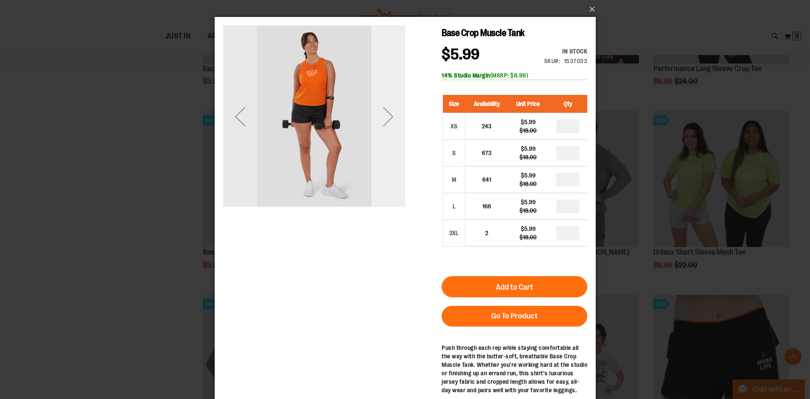
click at [395, 120] on div "Next" at bounding box center [388, 117] width 34 height 34
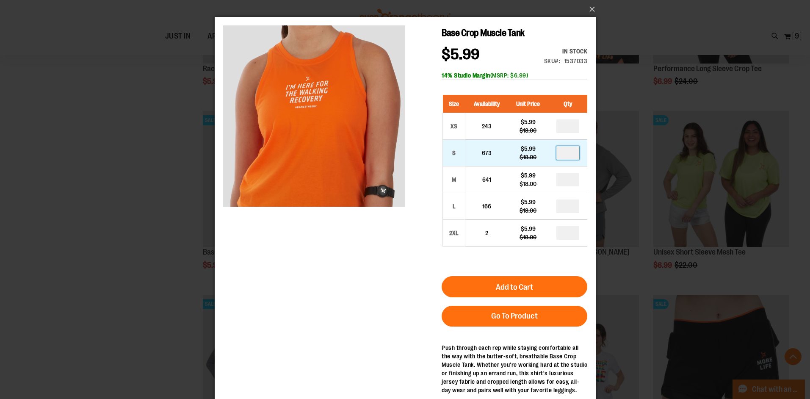
drag, startPoint x: 574, startPoint y: 149, endPoint x: 562, endPoint y: 154, distance: 13.1
click at [562, 154] on input "number" at bounding box center [567, 153] width 23 height 14
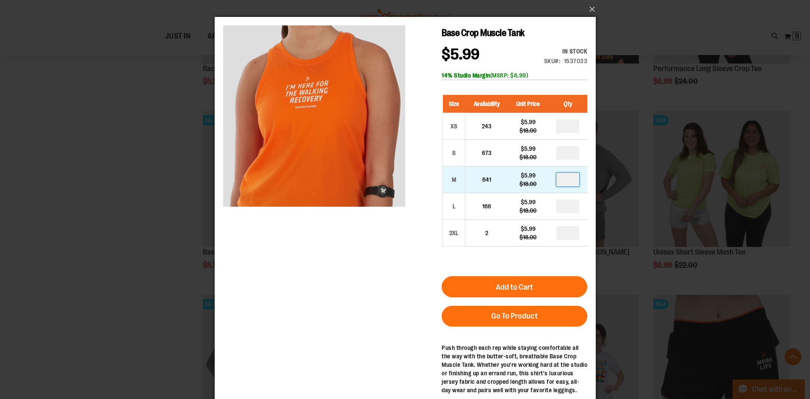
type input "*"
click at [572, 177] on input "number" at bounding box center [567, 180] width 23 height 14
type input "*"
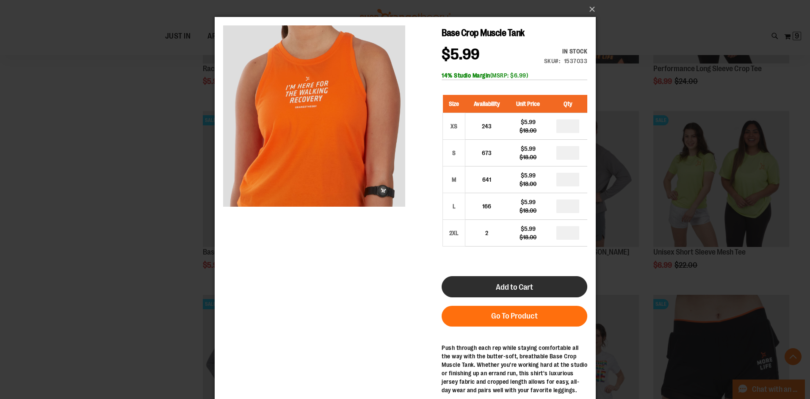
click at [550, 290] on button "Add to Cart" at bounding box center [514, 286] width 146 height 21
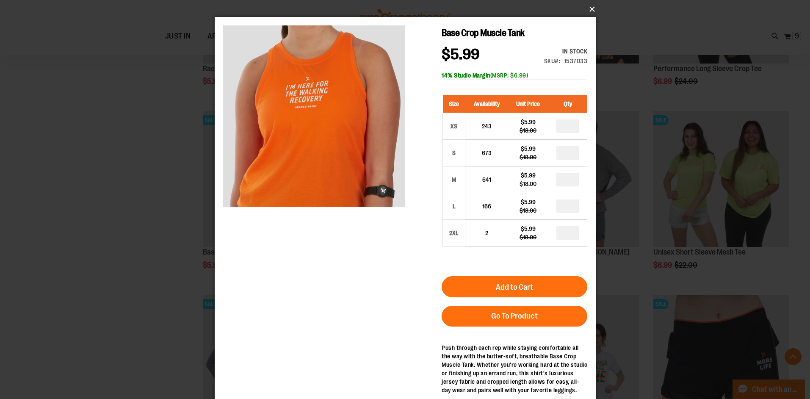
click at [585, 8] on button "×" at bounding box center [407, 9] width 381 height 19
click at [597, 7] on button "×" at bounding box center [407, 9] width 381 height 19
click at [592, 6] on button "×" at bounding box center [407, 9] width 381 height 19
click at [44, 147] on div "×" at bounding box center [405, 199] width 810 height 399
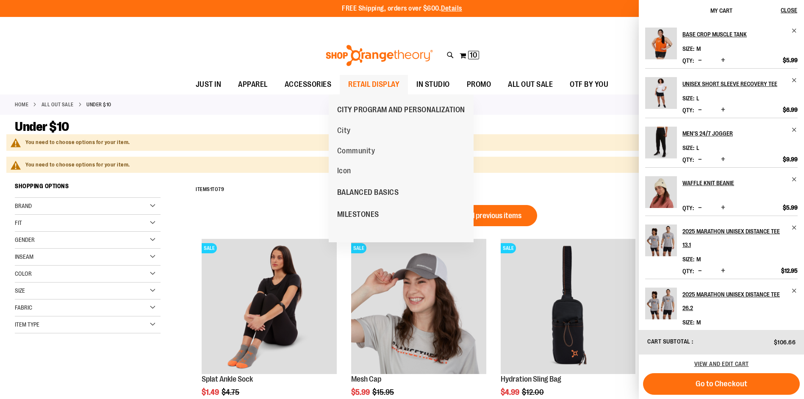
click at [357, 80] on span "RETAIL DISPLAY" at bounding box center [373, 84] width 51 height 19
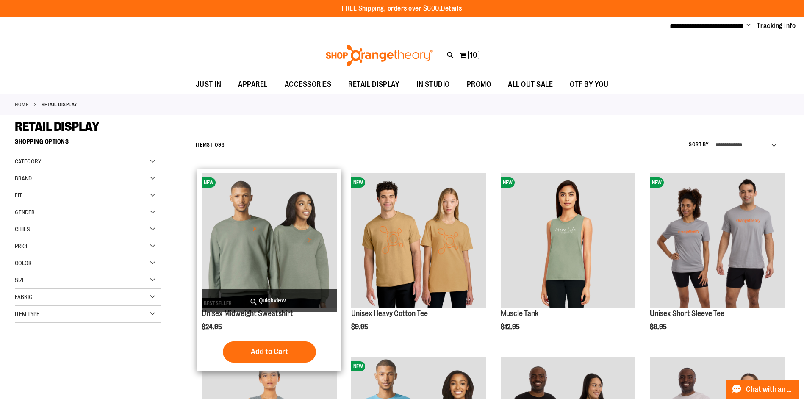
type input "**********"
click at [274, 293] on span "Quickview" at bounding box center [269, 300] width 135 height 22
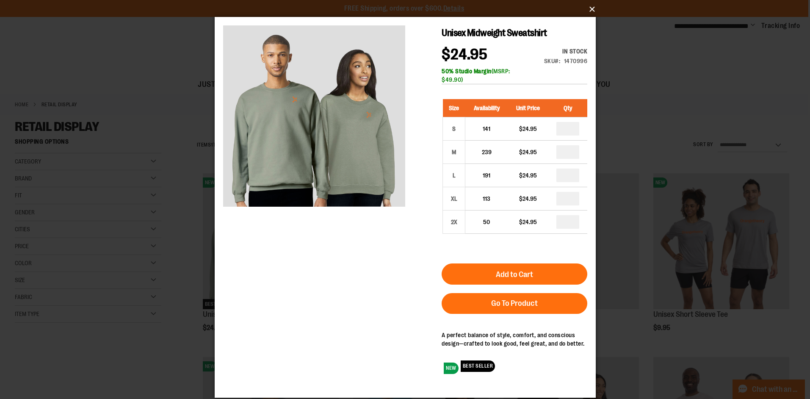
click at [588, 7] on button "×" at bounding box center [407, 9] width 381 height 19
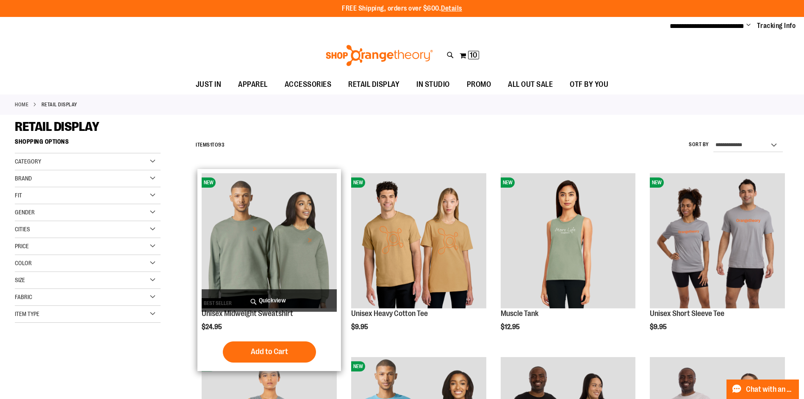
click at [265, 292] on span "Quickview" at bounding box center [269, 300] width 135 height 22
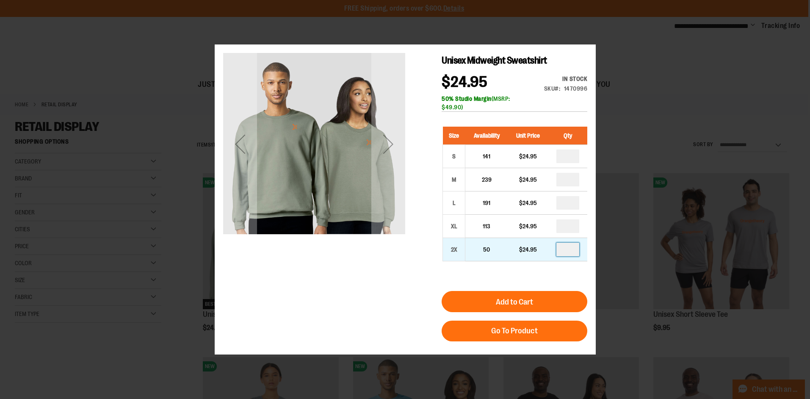
drag, startPoint x: 574, startPoint y: 249, endPoint x: 573, endPoint y: 255, distance: 6.4
click at [573, 260] on td at bounding box center [567, 249] width 39 height 23
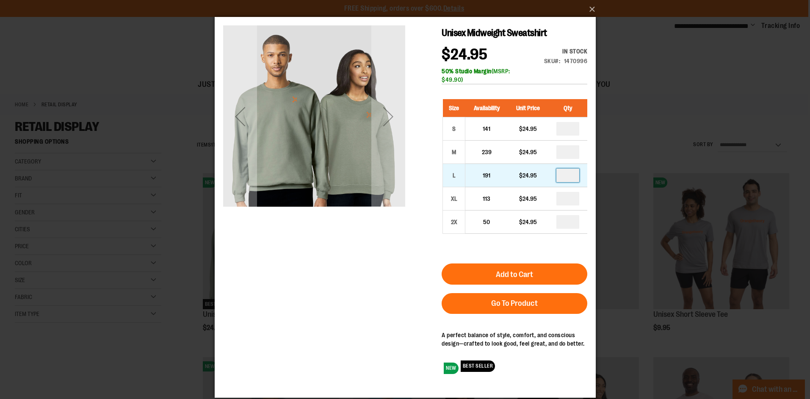
type input "*"
drag, startPoint x: 575, startPoint y: 174, endPoint x: 558, endPoint y: 173, distance: 17.4
click at [558, 173] on input "number" at bounding box center [567, 176] width 23 height 14
type input "*"
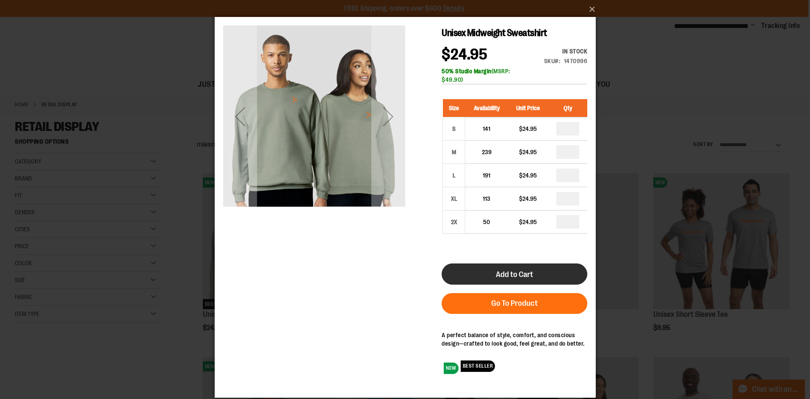
click at [555, 270] on button "Add to Cart" at bounding box center [514, 273] width 146 height 21
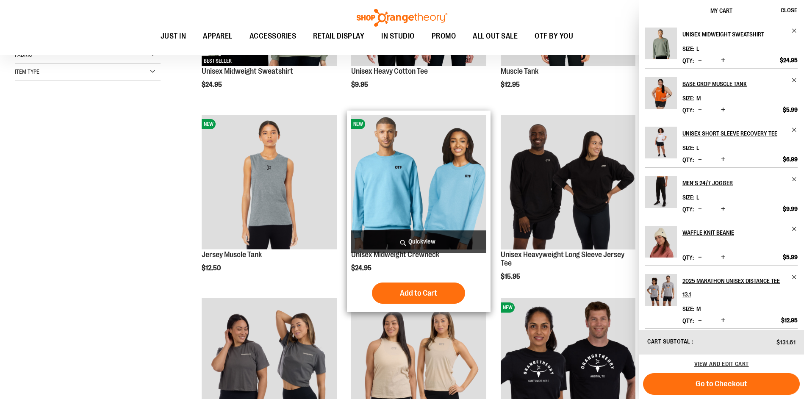
scroll to position [254, 0]
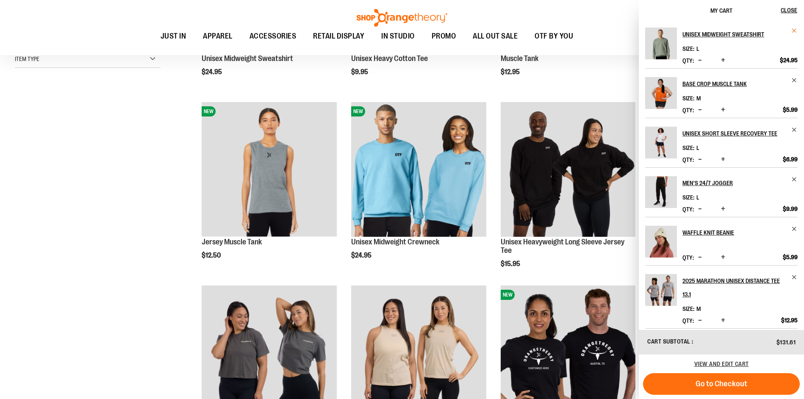
click at [794, 32] on span "Remove item" at bounding box center [794, 31] width 6 height 6
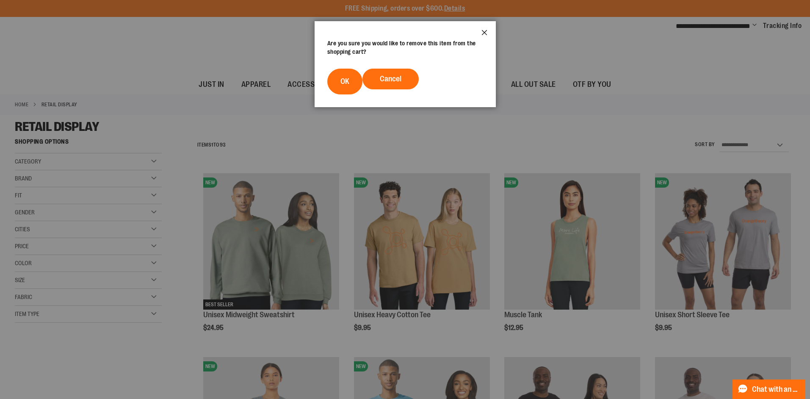
click at [484, 33] on button "Close" at bounding box center [484, 35] width 23 height 28
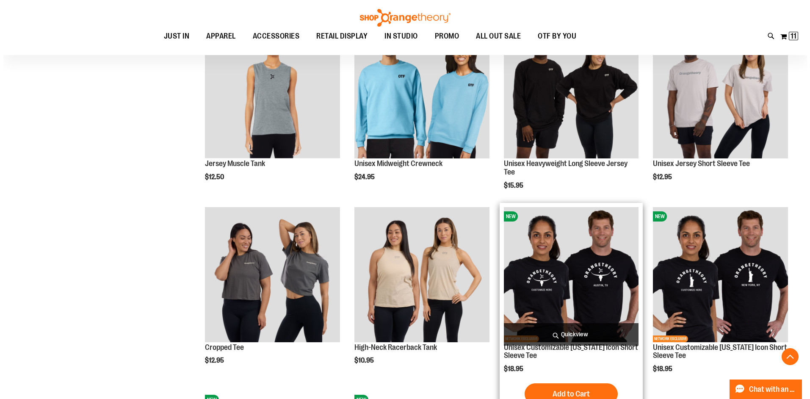
scroll to position [254, 0]
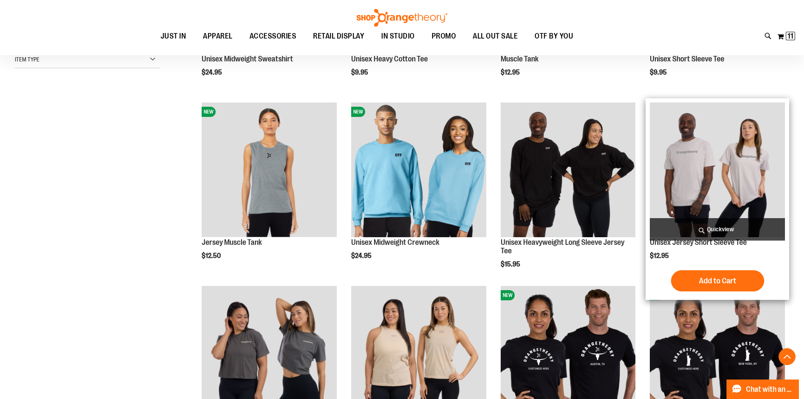
click at [689, 231] on span "Quickview" at bounding box center [717, 229] width 135 height 22
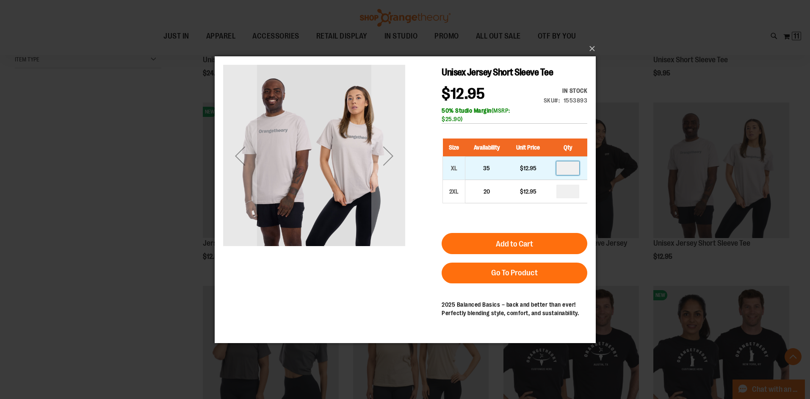
click at [565, 166] on input "number" at bounding box center [567, 168] width 23 height 14
click at [586, 48] on button "×" at bounding box center [407, 48] width 381 height 19
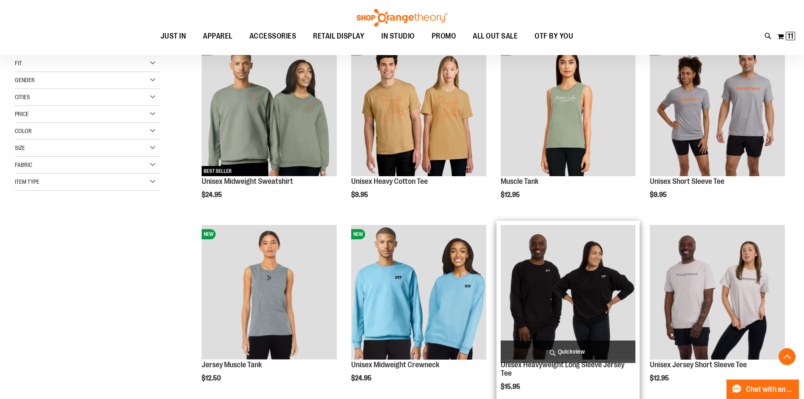
scroll to position [84, 0]
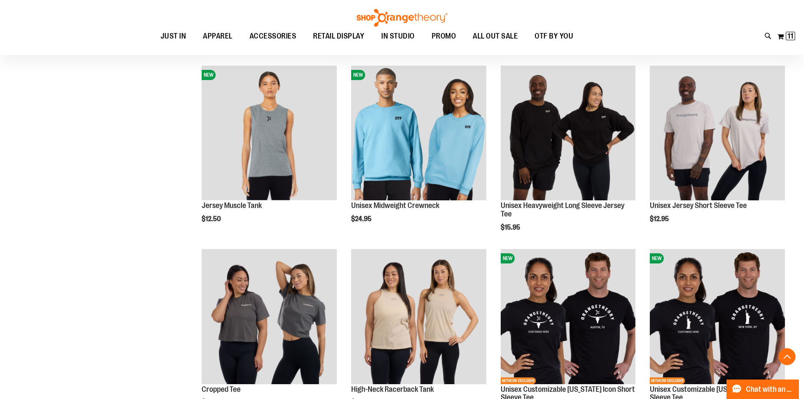
scroll to position [338, 0]
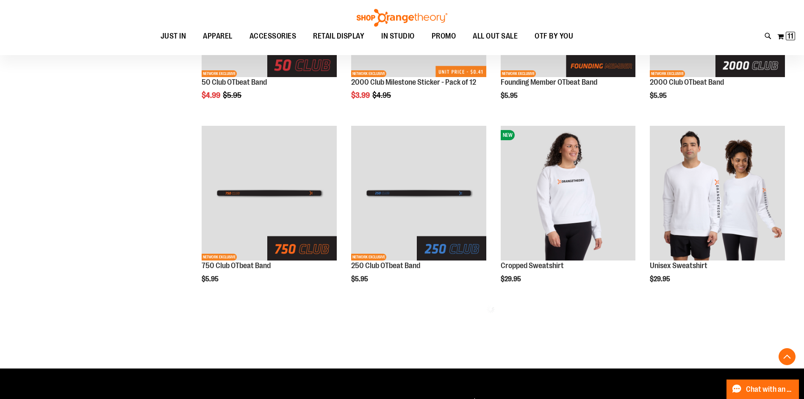
scroll to position [1016, 0]
